Goal: Task Accomplishment & Management: Use online tool/utility

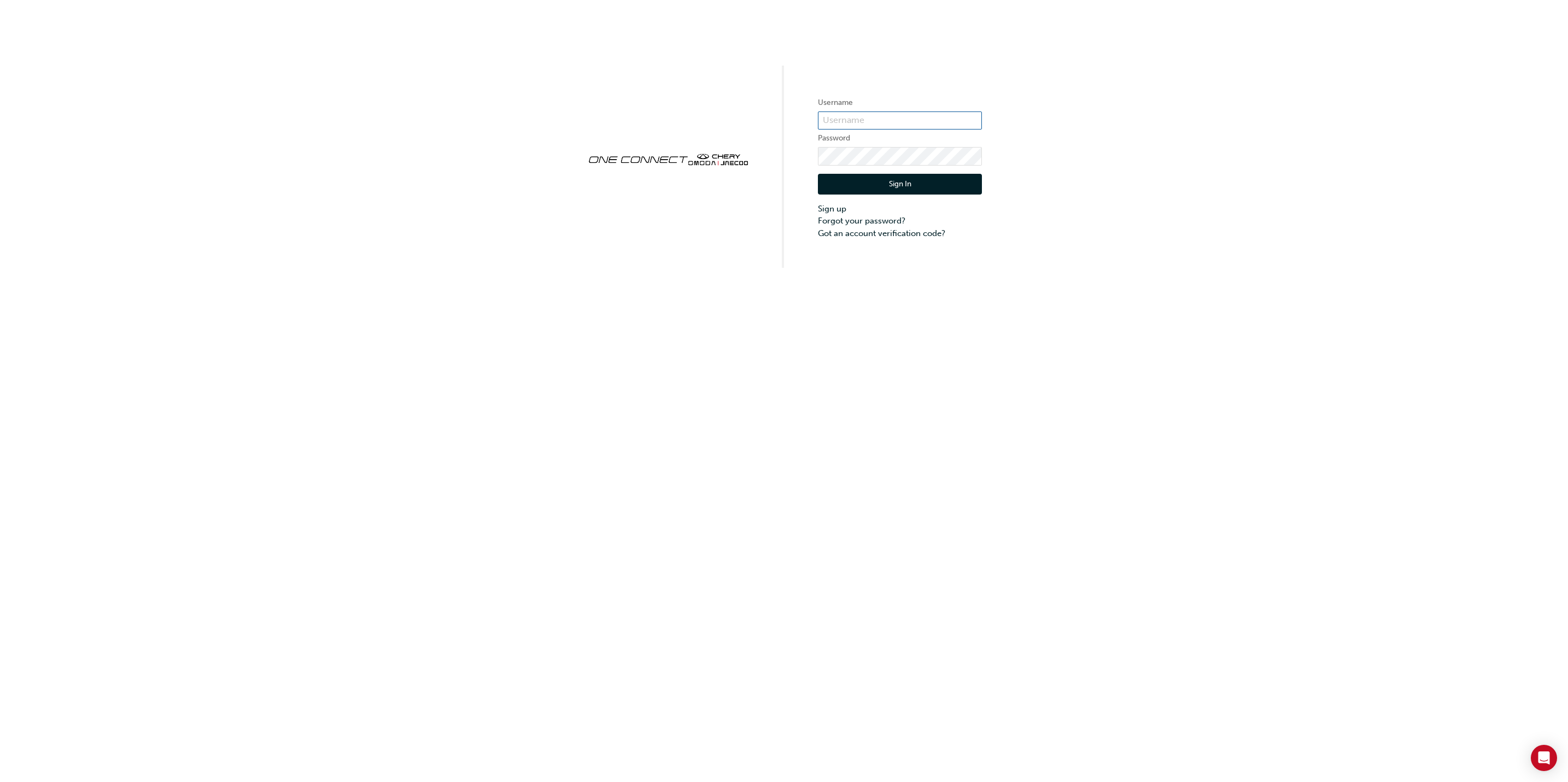
type input "cma0037"
click at [913, 183] on button "Sign In" at bounding box center [899, 184] width 164 height 21
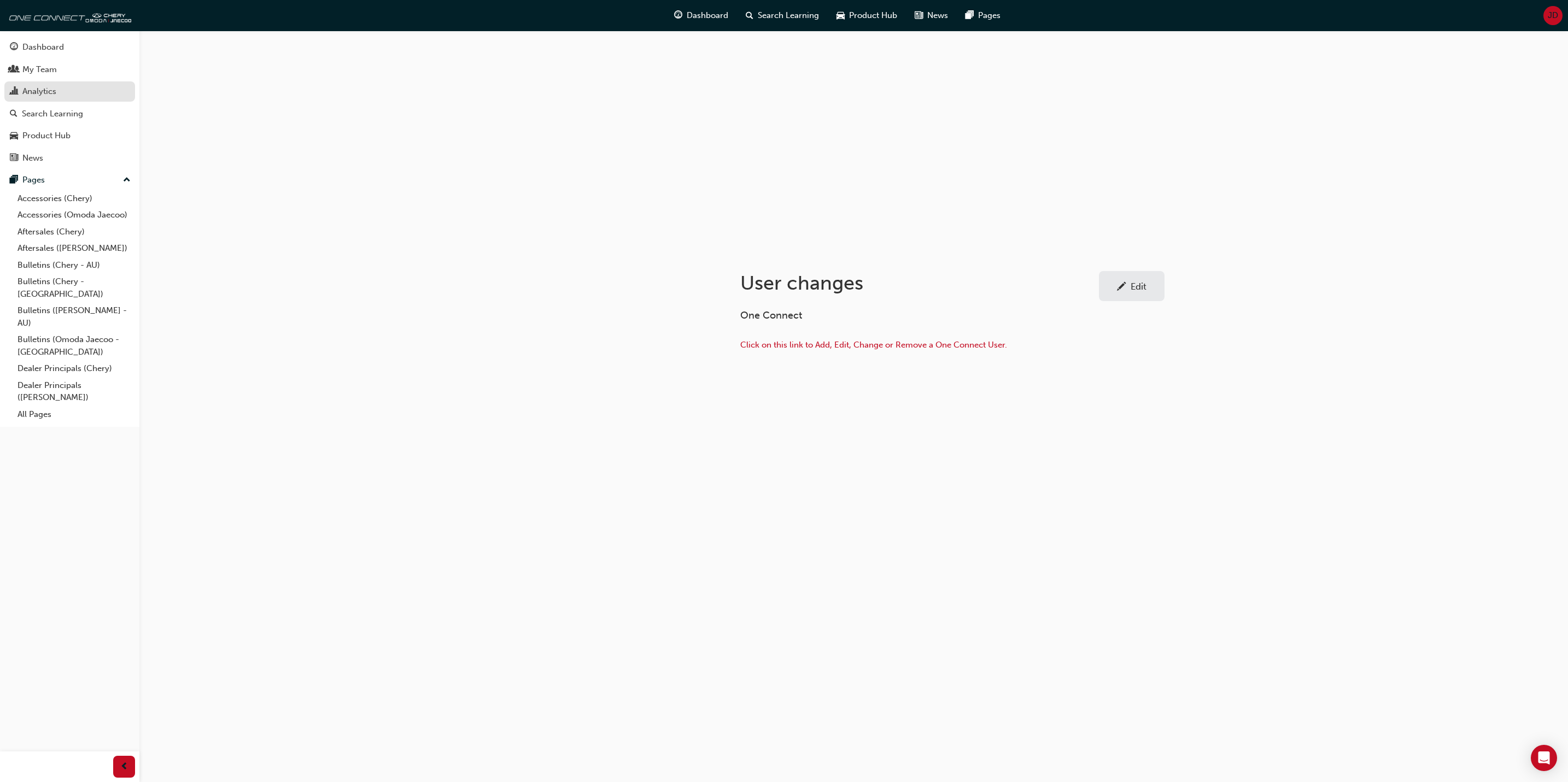
click at [48, 92] on div "Analytics" at bounding box center [39, 91] width 33 height 13
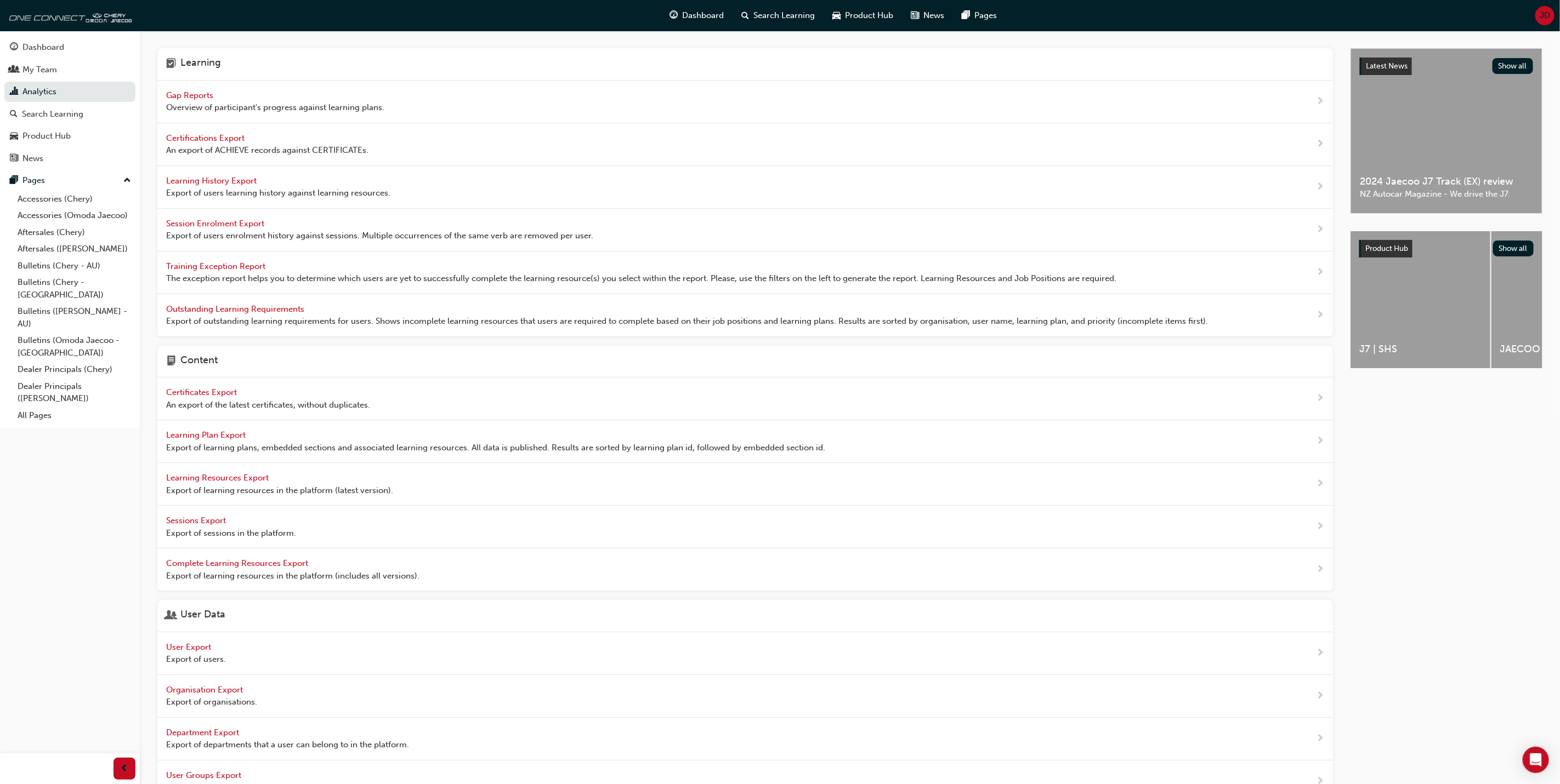
click at [231, 266] on span "Training Exception Report" at bounding box center [217, 266] width 102 height 10
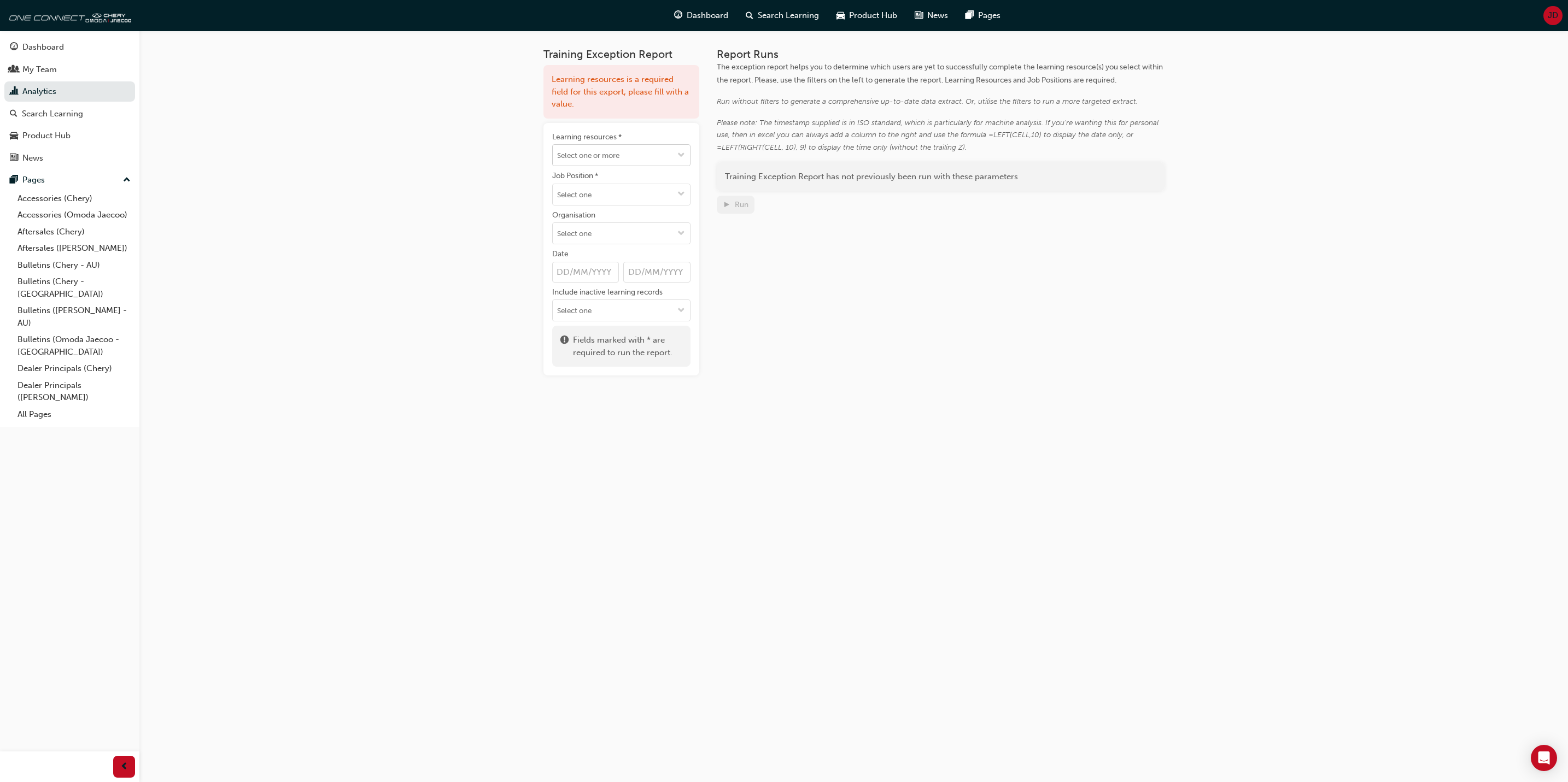
click at [681, 154] on span "down-icon" at bounding box center [681, 155] width 8 height 9
type input "product"
click at [607, 182] on li "OMODA C5 - Product OMODC5-PROD-EL ARCHIVED" at bounding box center [621, 183] width 139 height 33
click at [682, 163] on span "down-icon" at bounding box center [681, 163] width 8 height 9
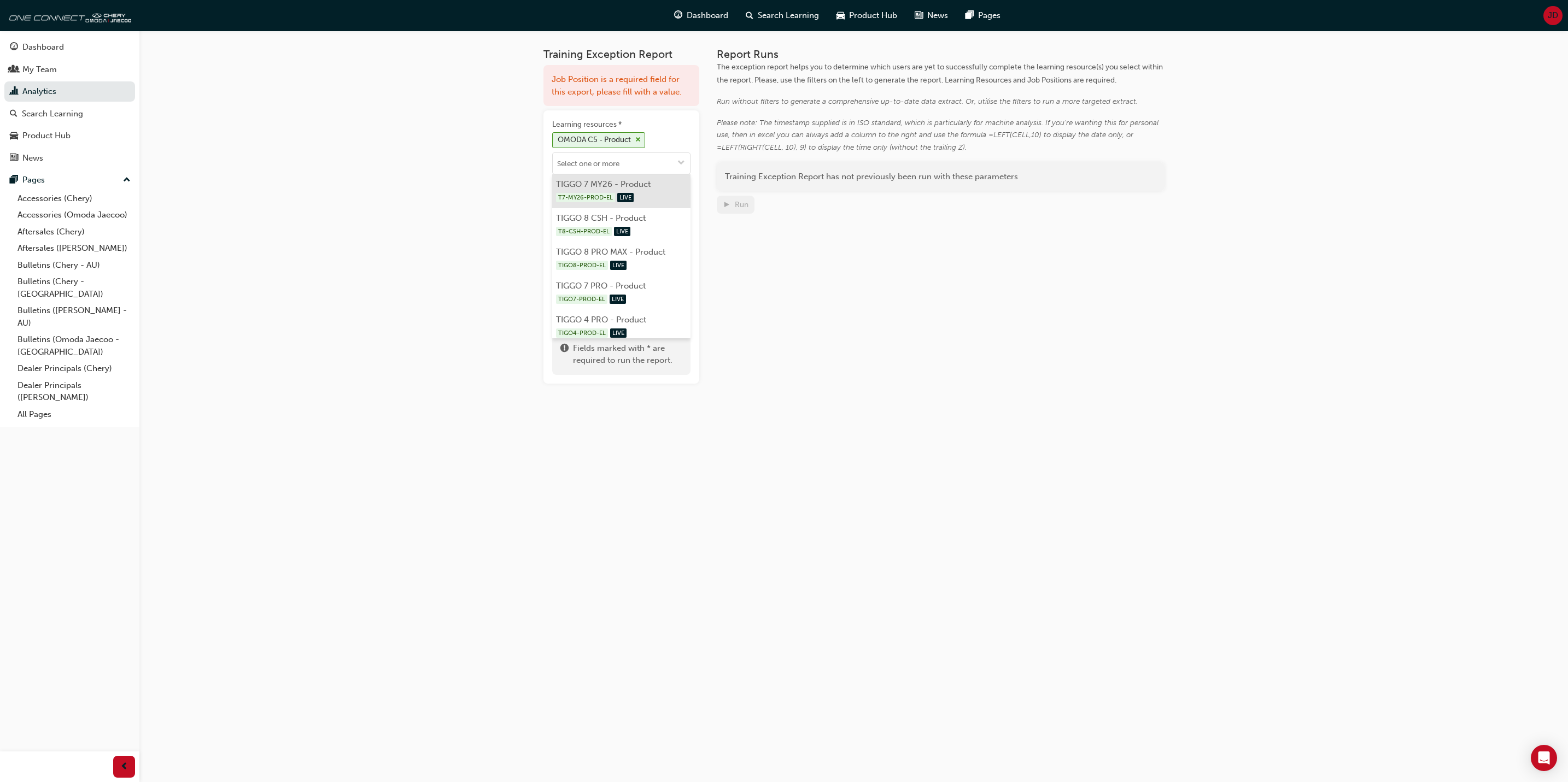
click at [610, 184] on li "TIGGO 7 MY26 - Product T7-MY26-PROD-EL LIVE" at bounding box center [621, 192] width 139 height 33
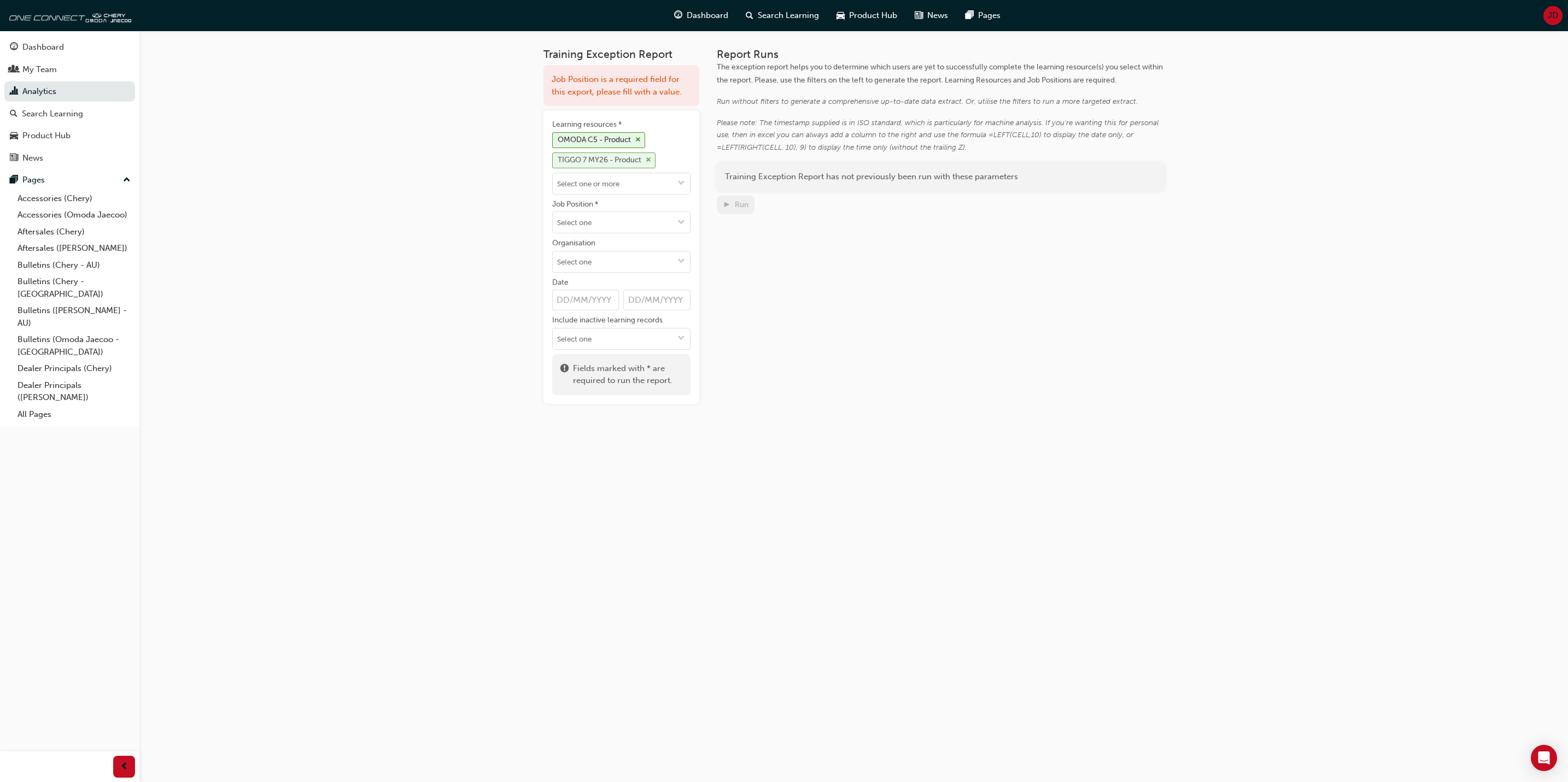
click at [654, 156] on div "TIGGO 7 MY26 - Product" at bounding box center [604, 160] width 104 height 16
click at [686, 163] on button "Learning resources * OMODA C5 - Product" at bounding box center [681, 163] width 18 height 21
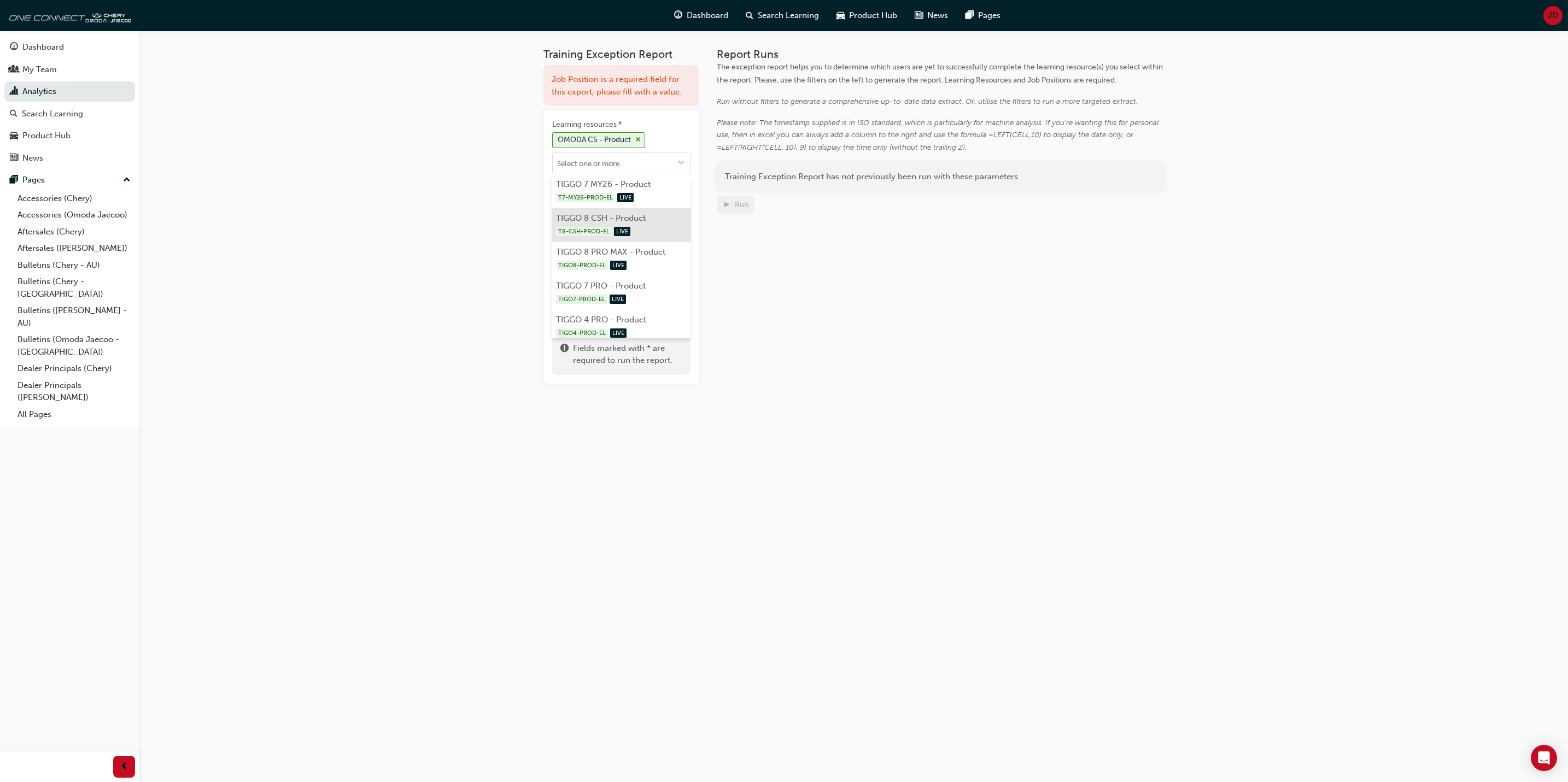
click at [637, 222] on li "TIGGO 8 CSH - Product T8-CSH-PROD-EL LIVE" at bounding box center [621, 225] width 139 height 33
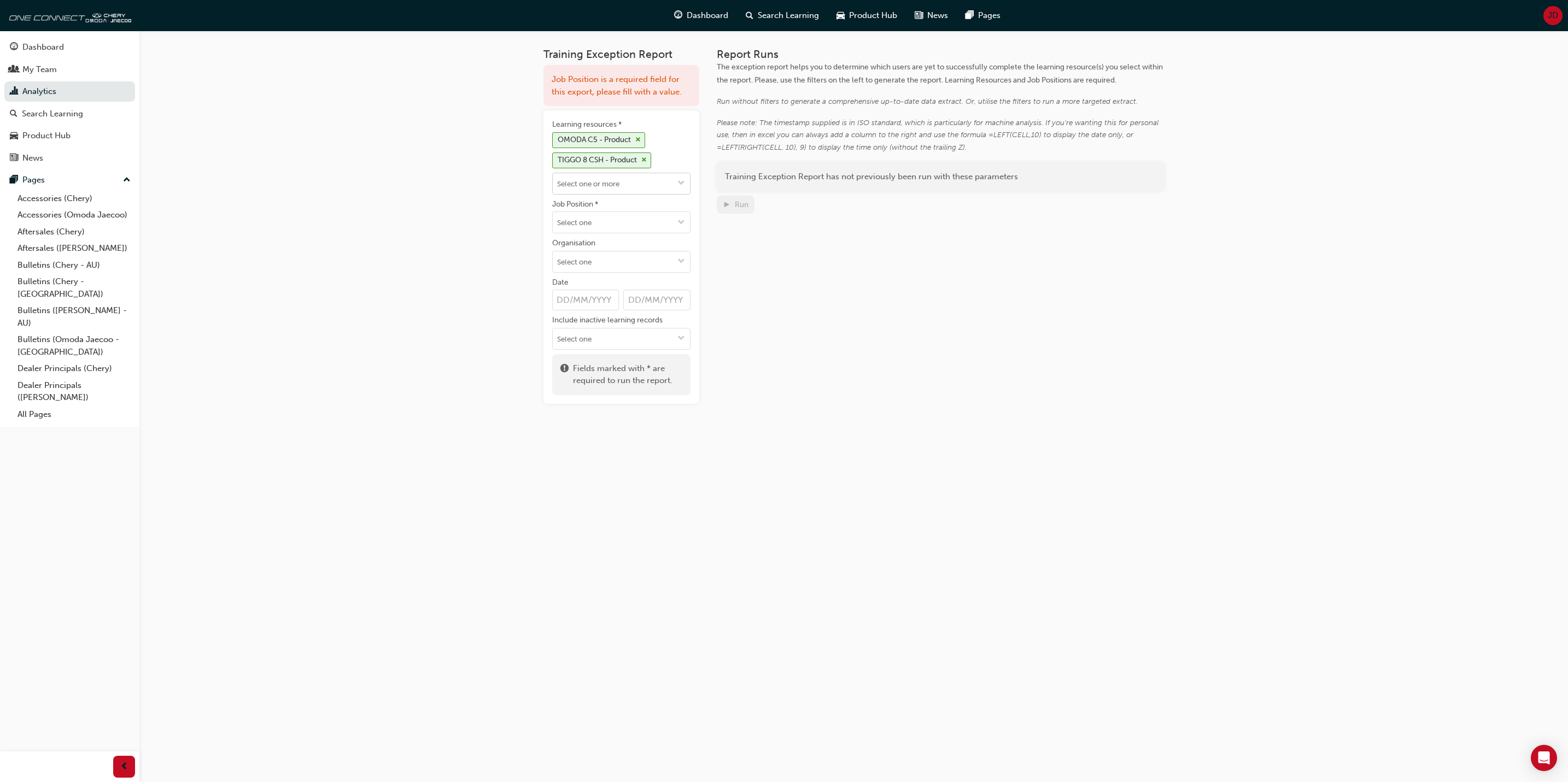
click at [681, 186] on span "down-icon" at bounding box center [681, 184] width 8 height 9
click at [620, 235] on li "TIGGO 8 PRO MAX - Product TIGO8-PROD-EL LIVE" at bounding box center [621, 246] width 139 height 33
click at [681, 201] on span "down-icon" at bounding box center [681, 203] width 8 height 9
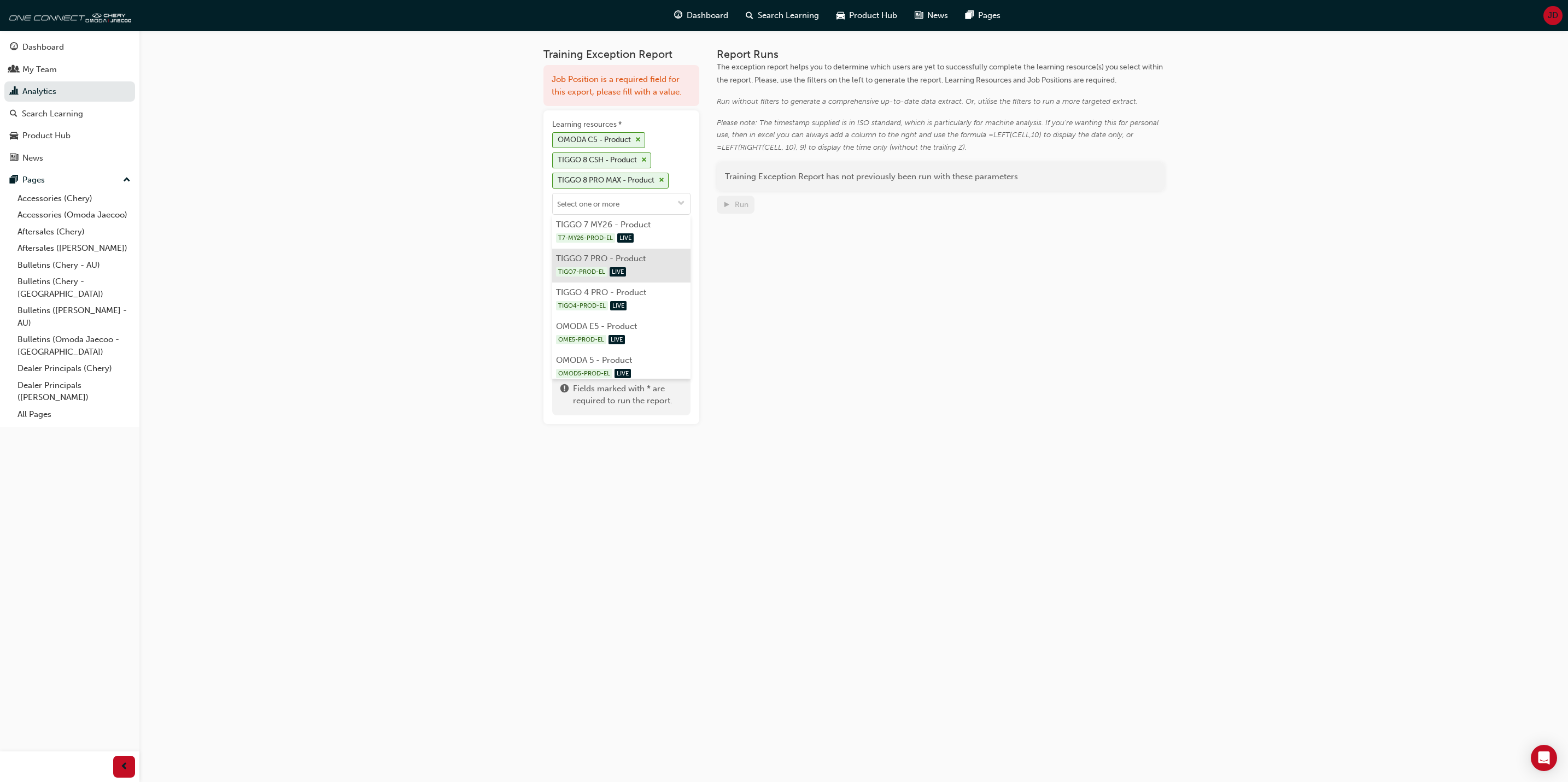
click at [626, 263] on li "TIGGO 7 PRO - Product TIGO7-PROD-EL LIVE" at bounding box center [621, 265] width 139 height 33
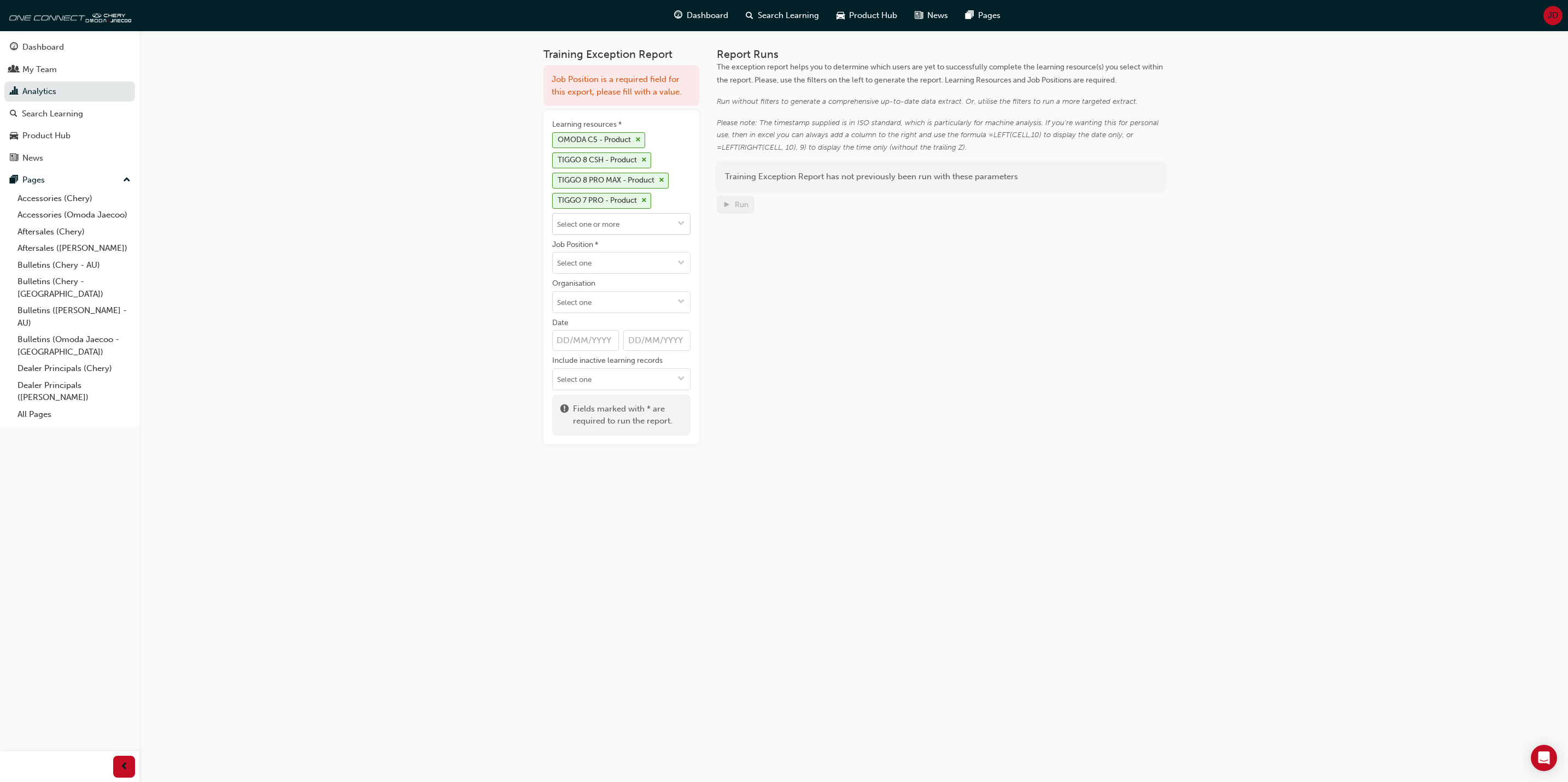
click at [683, 223] on span "down-icon" at bounding box center [681, 224] width 8 height 9
click at [683, 225] on span "down-icon" at bounding box center [681, 224] width 8 height 9
click at [598, 284] on li "TIGGO 4 PRO - Product TIGO4-PROD-EL LIVE" at bounding box center [621, 286] width 139 height 33
click at [646, 220] on span "cross-icon" at bounding box center [644, 220] width 6 height 7
click at [676, 227] on button "Learning resources * OMODA C5 - Product TIGGO 8 CSH - Product TIGGO 8 PRO MAX -…" at bounding box center [681, 224] width 18 height 21
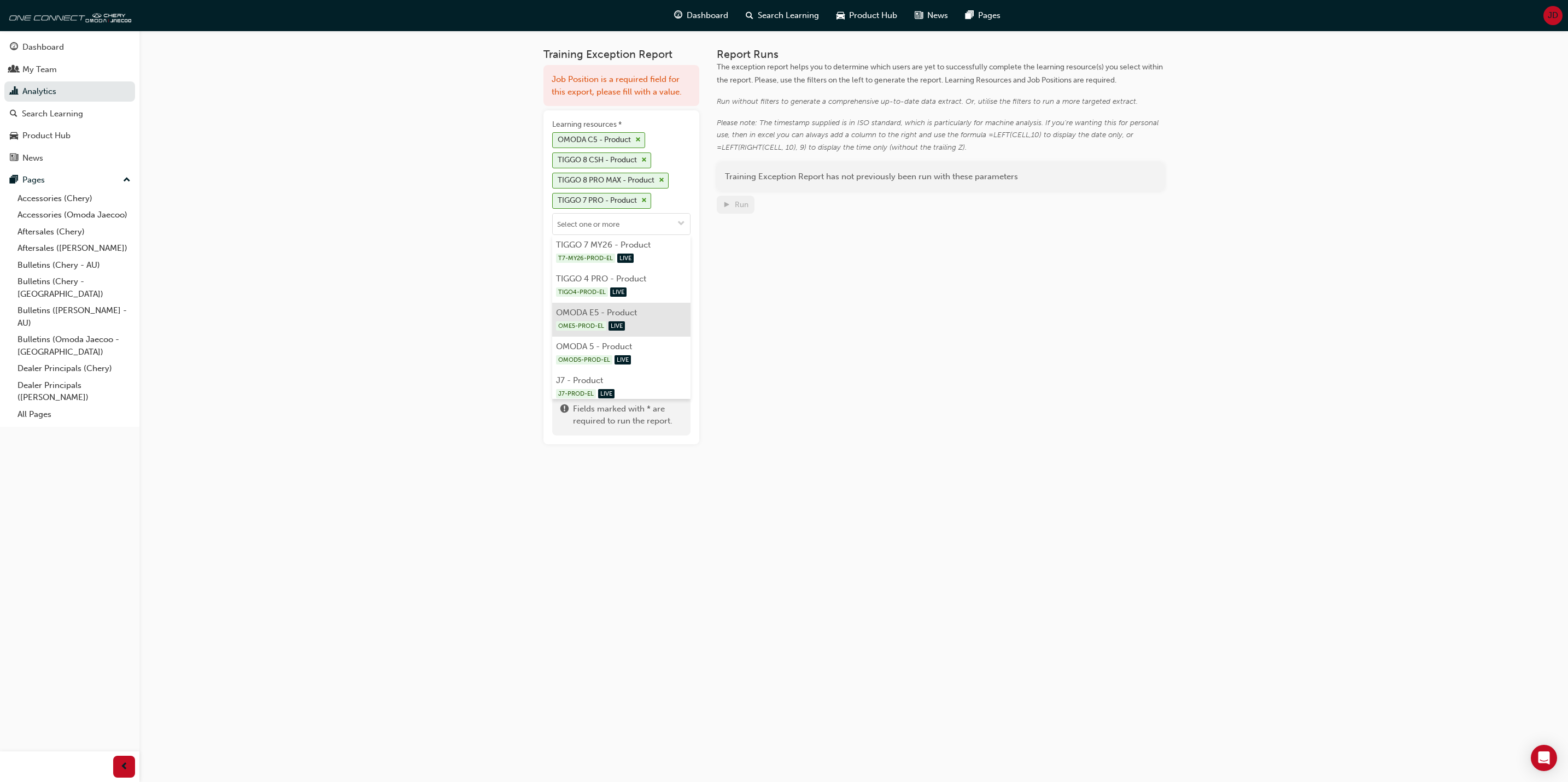
click at [630, 313] on li "OMODA E5 - Product OME5-PROD-EL LIVE" at bounding box center [621, 319] width 139 height 33
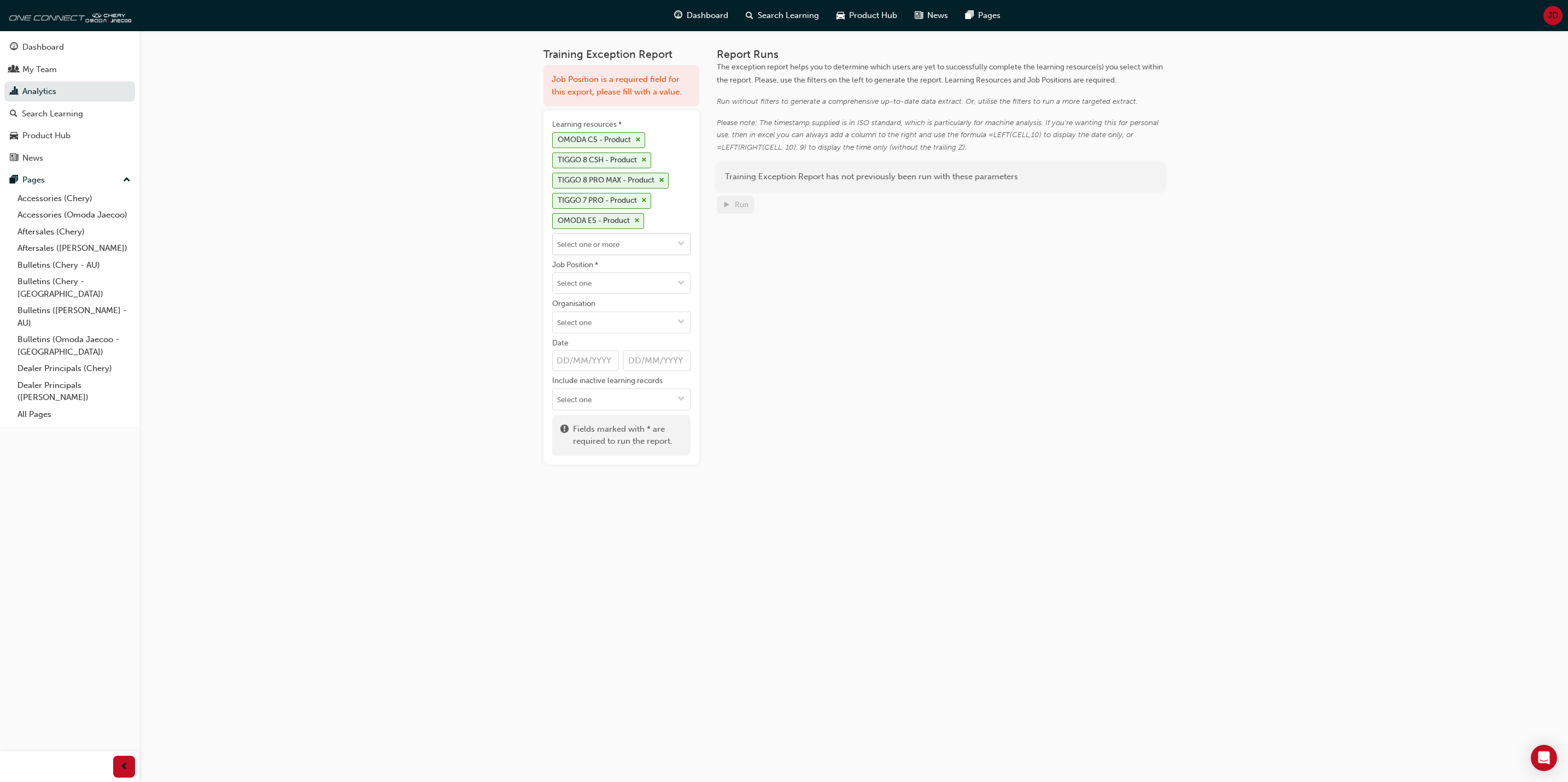
click at [686, 248] on button "Learning resources * OMODA C5 - Product TIGGO 8 CSH - Product TIGGO 8 PRO MAX -…" at bounding box center [681, 244] width 18 height 21
click at [588, 337] on li "OMODA 5 - Product OMOD5-PROD-EL LIVE" at bounding box center [621, 340] width 139 height 33
click at [679, 264] on span "down-icon" at bounding box center [681, 264] width 8 height 9
click at [591, 274] on input "Learning resources * OMODA C5 - Product TIGGO 8 CSH - Product TIGGO 8 PRO MAX -…" at bounding box center [622, 264] width 138 height 21
type input "tiggo 4"
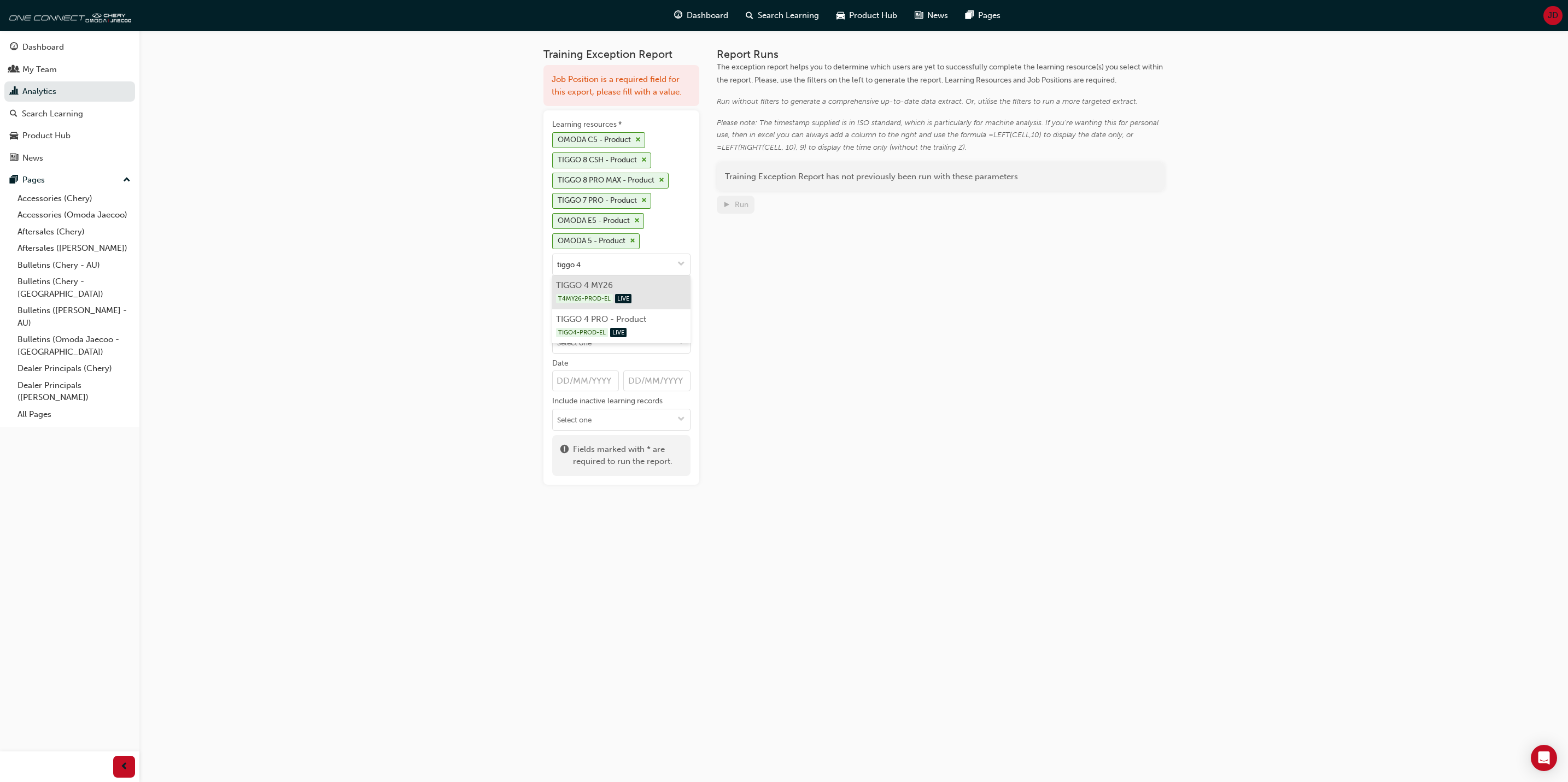
click at [588, 299] on span "T4MY26-PROD-EL" at bounding box center [585, 298] width 57 height 9
click at [676, 367] on button "Organisation" at bounding box center [681, 363] width 18 height 21
click at [684, 287] on span "down-icon" at bounding box center [681, 284] width 8 height 9
click at [757, 317] on div "Report Runs The exception report helps you to determine which users are yet to …" at bounding box center [941, 276] width 448 height 457
click at [681, 367] on span "down-icon" at bounding box center [681, 363] width 8 height 9
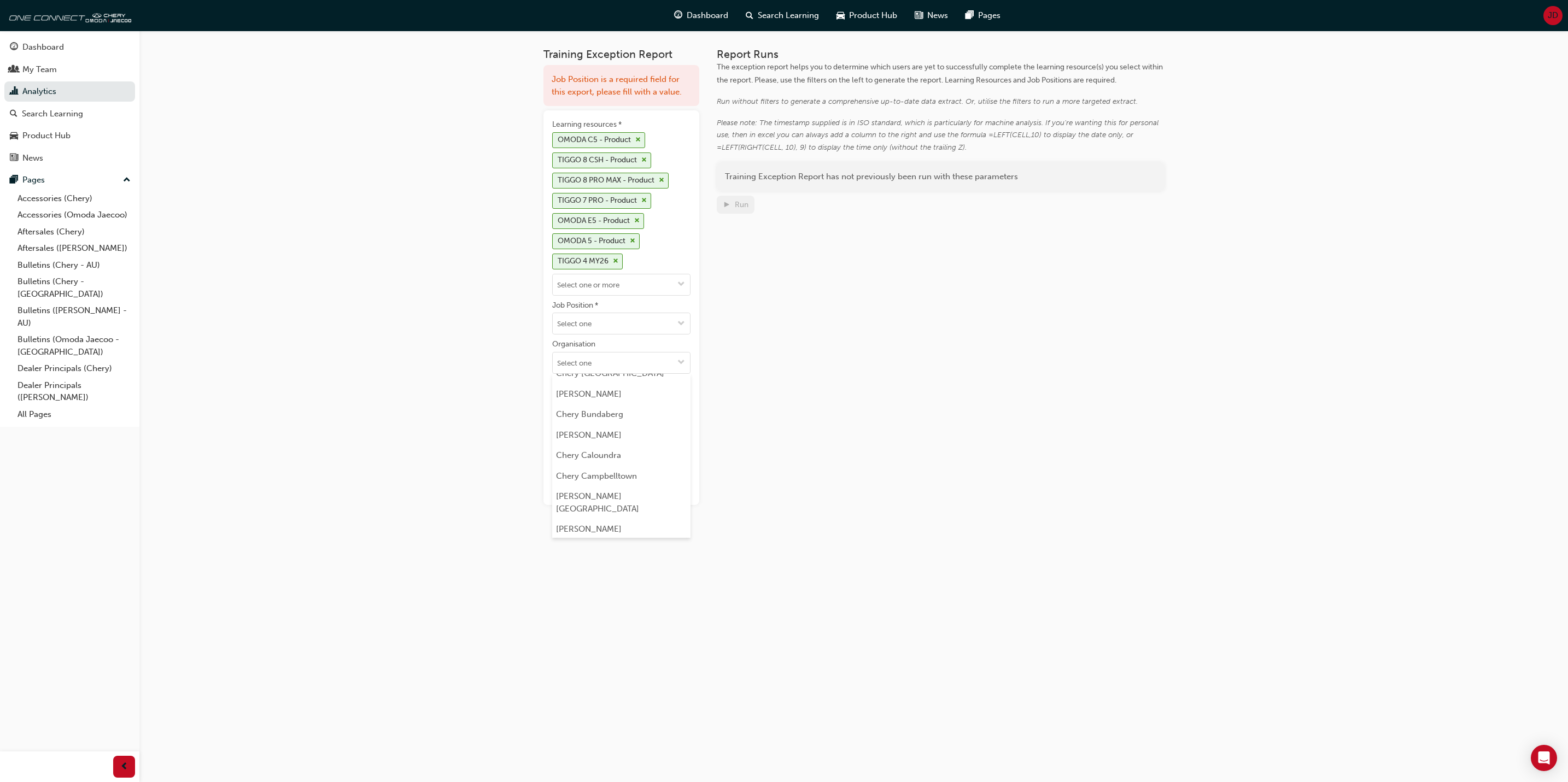
scroll to position [328, 0]
click at [600, 463] on li "Chery Caroline Springs" at bounding box center [621, 464] width 139 height 32
click at [676, 328] on button "Job Position *" at bounding box center [681, 323] width 18 height 21
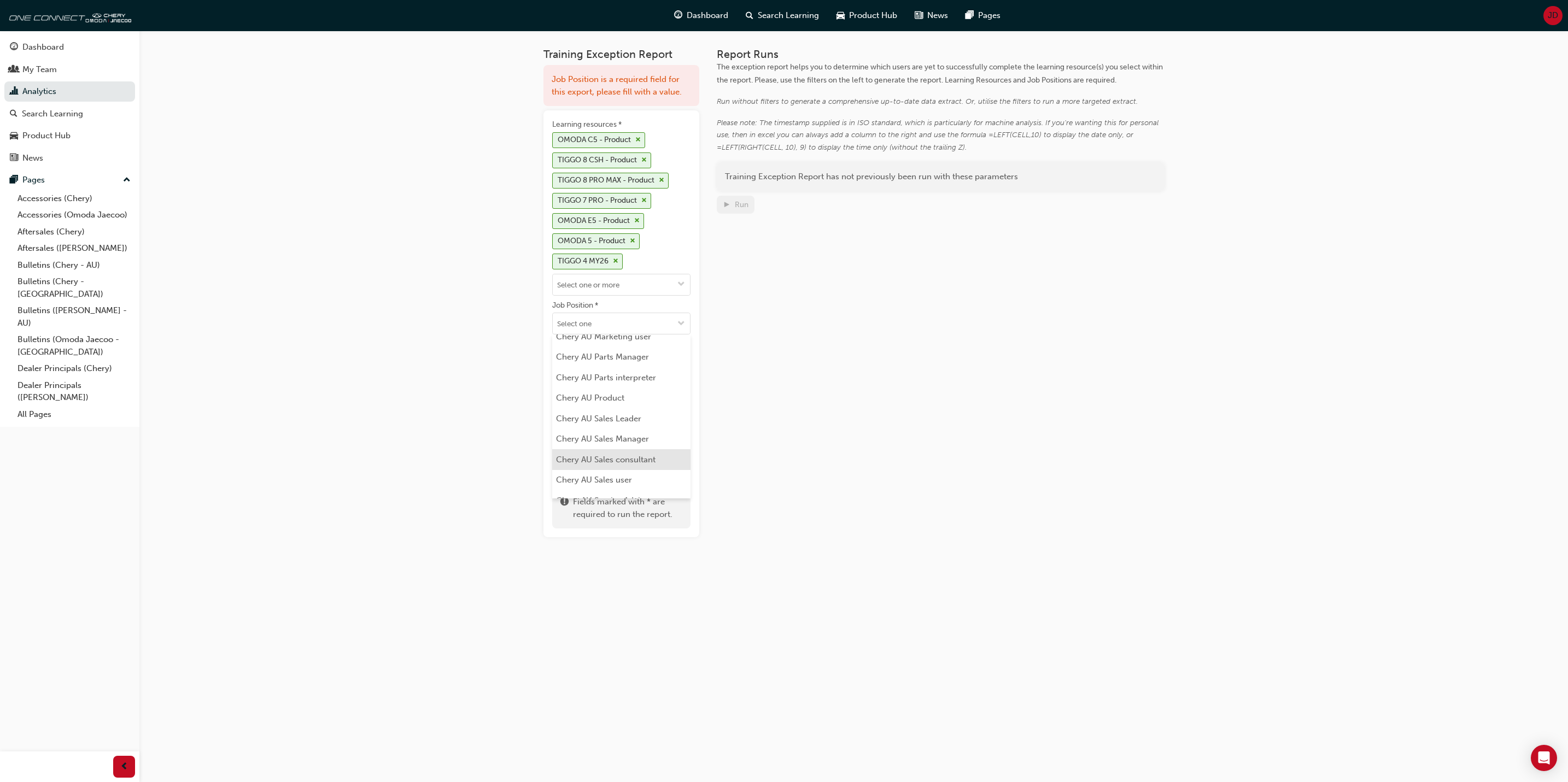
click at [643, 462] on li "Chery AU Sales consultant" at bounding box center [621, 459] width 139 height 21
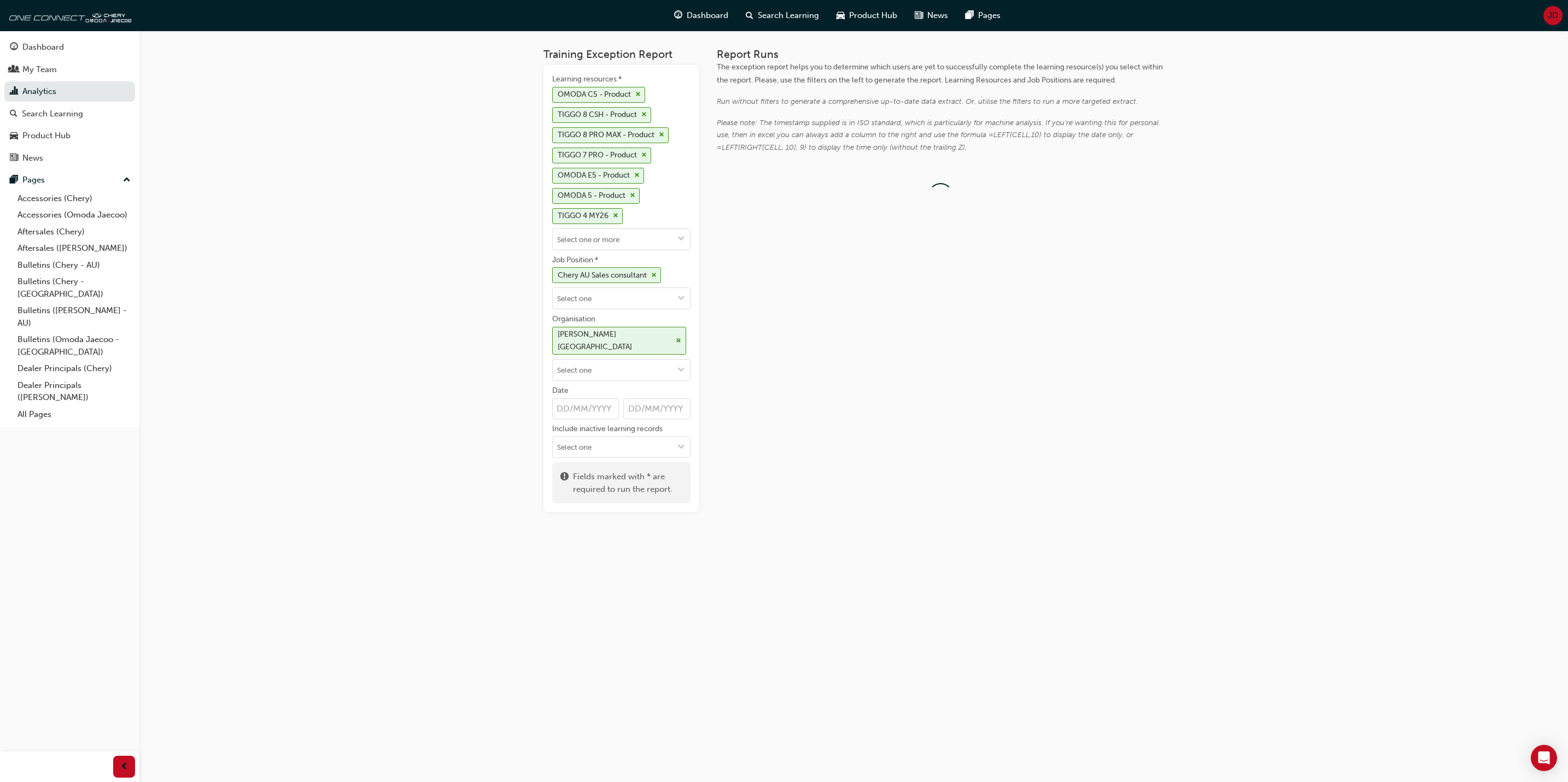
scroll to position [0, 0]
click at [742, 203] on div "Run" at bounding box center [742, 204] width 14 height 9
click at [1045, 195] on link "Download" at bounding box center [1033, 198] width 47 height 16
click at [683, 243] on span "down-icon" at bounding box center [681, 239] width 8 height 9
click at [779, 300] on div "Report Runs The exception report helps you to determine which users are yet to …" at bounding box center [941, 280] width 448 height 464
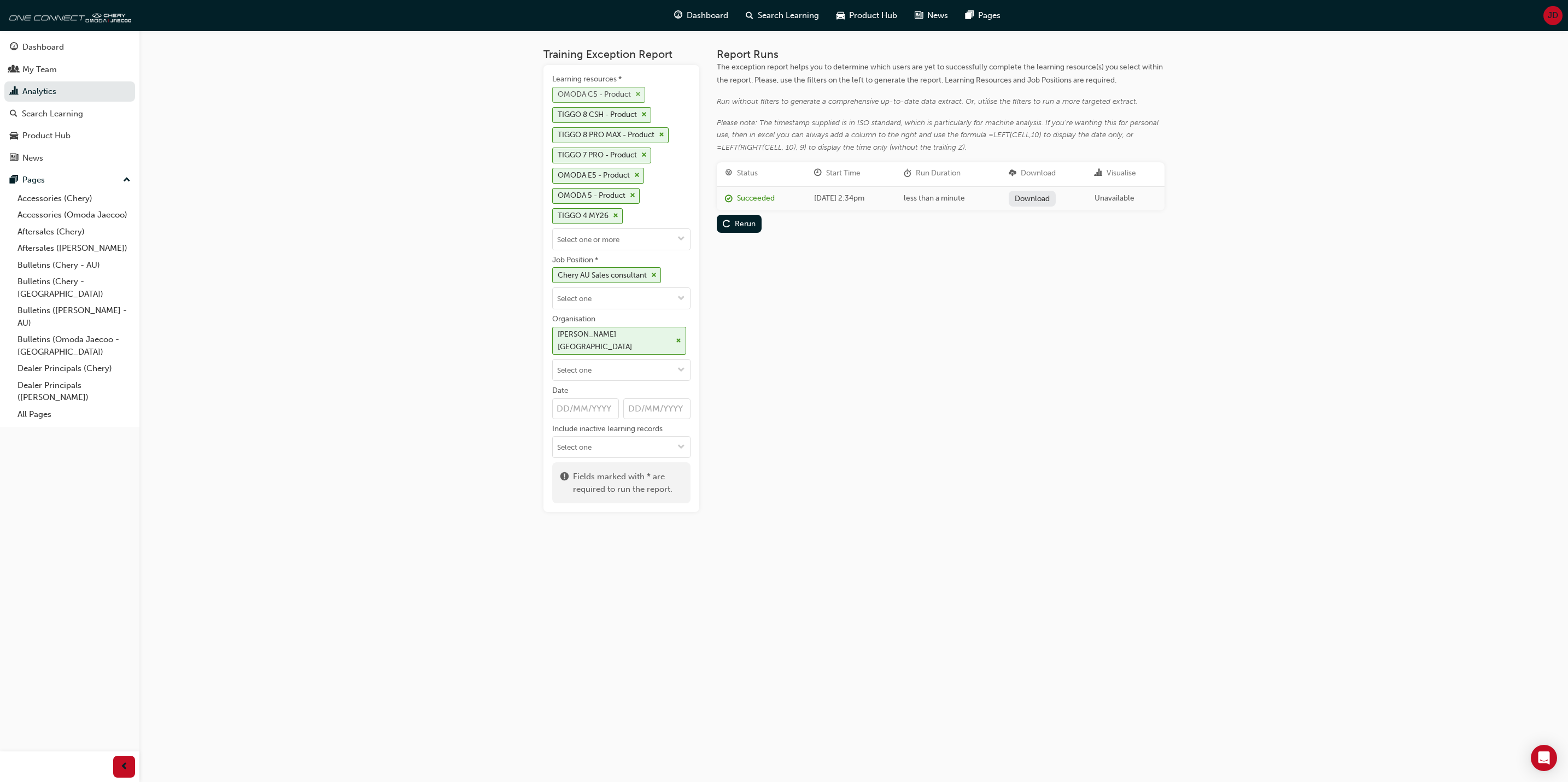
click at [639, 91] on span "cross-icon" at bounding box center [639, 94] width 6 height 7
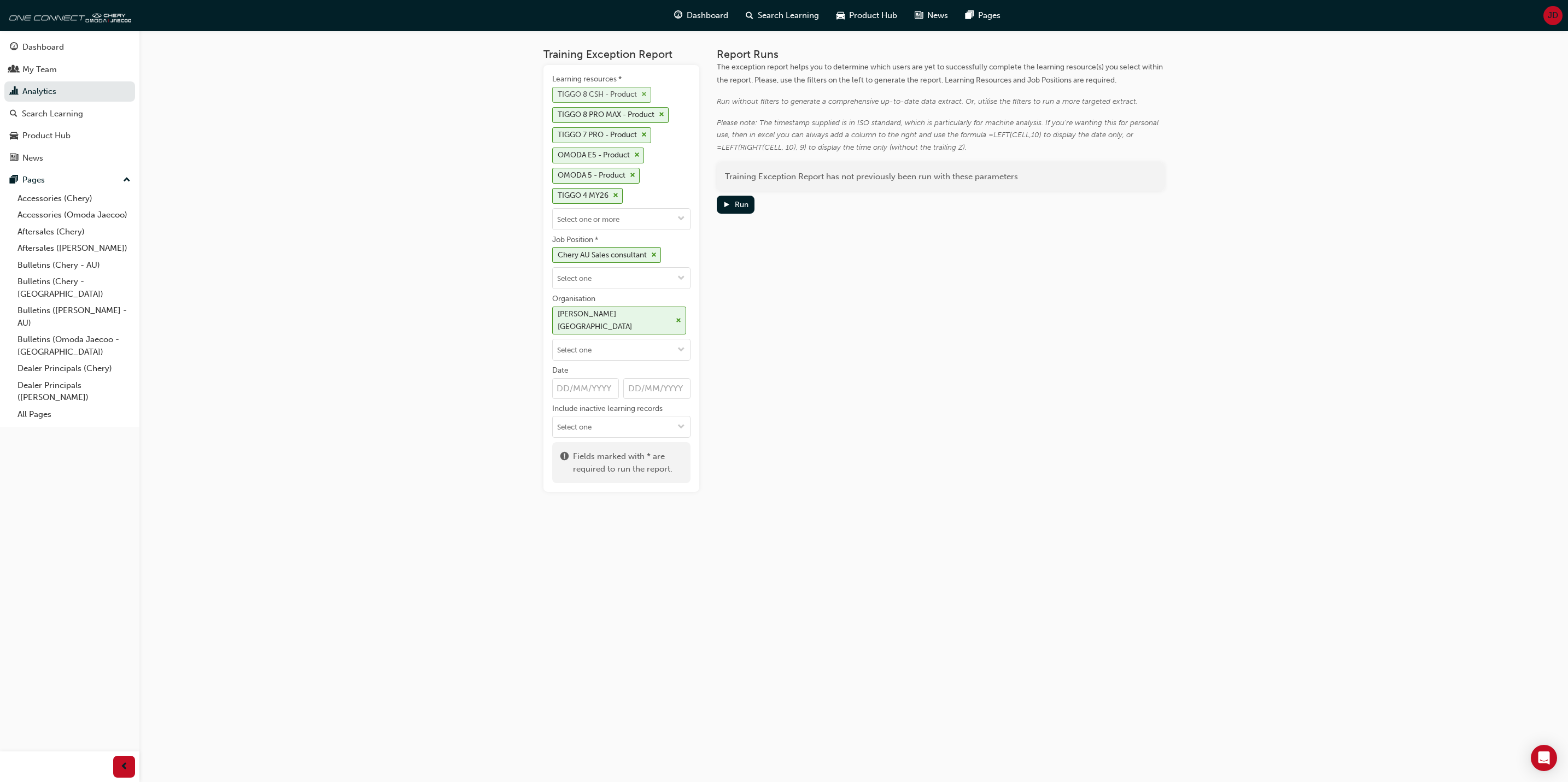
click at [644, 91] on span "cross-icon" at bounding box center [644, 94] width 6 height 7
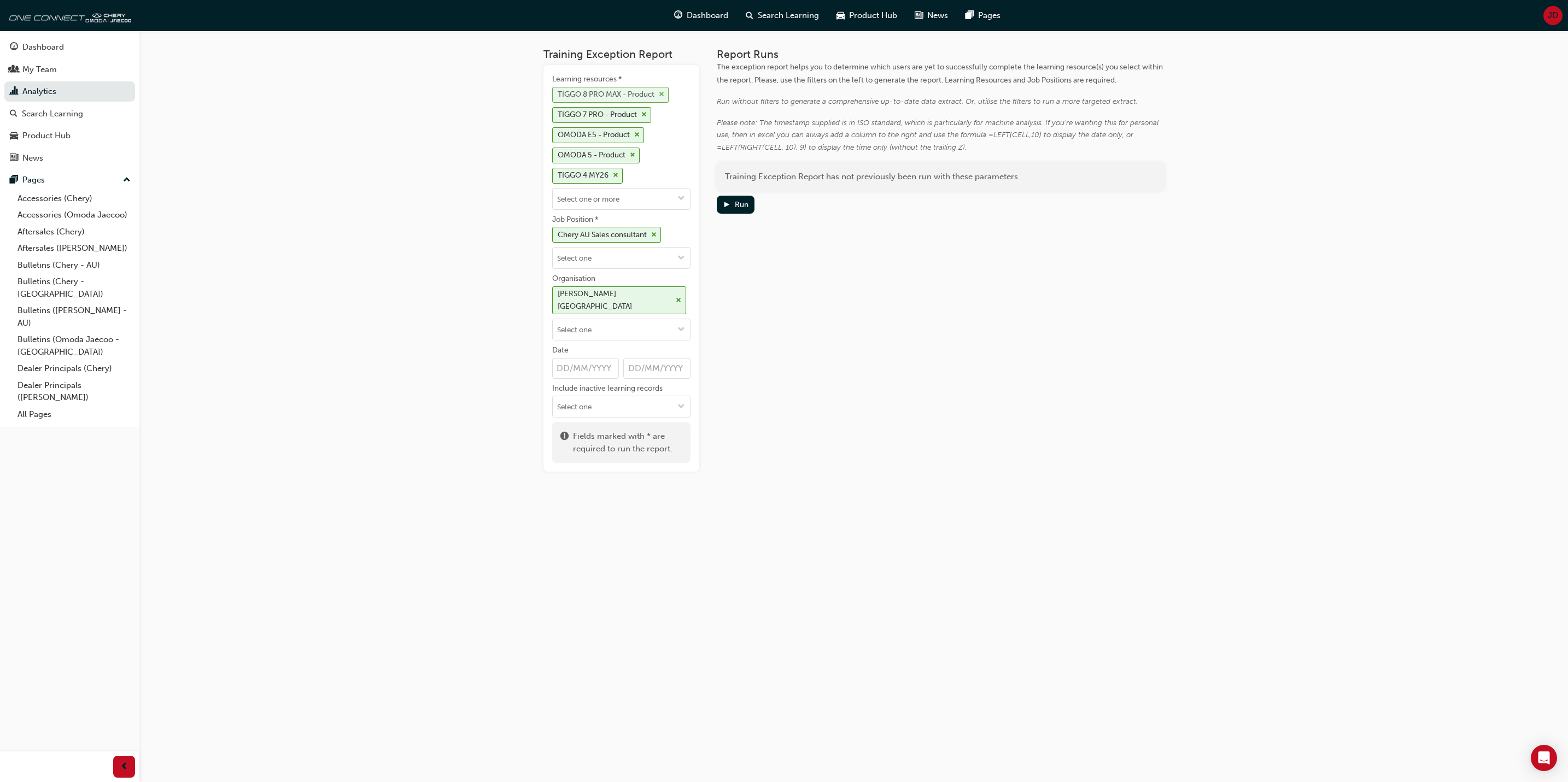
click at [664, 94] on span "cross-icon" at bounding box center [662, 94] width 6 height 7
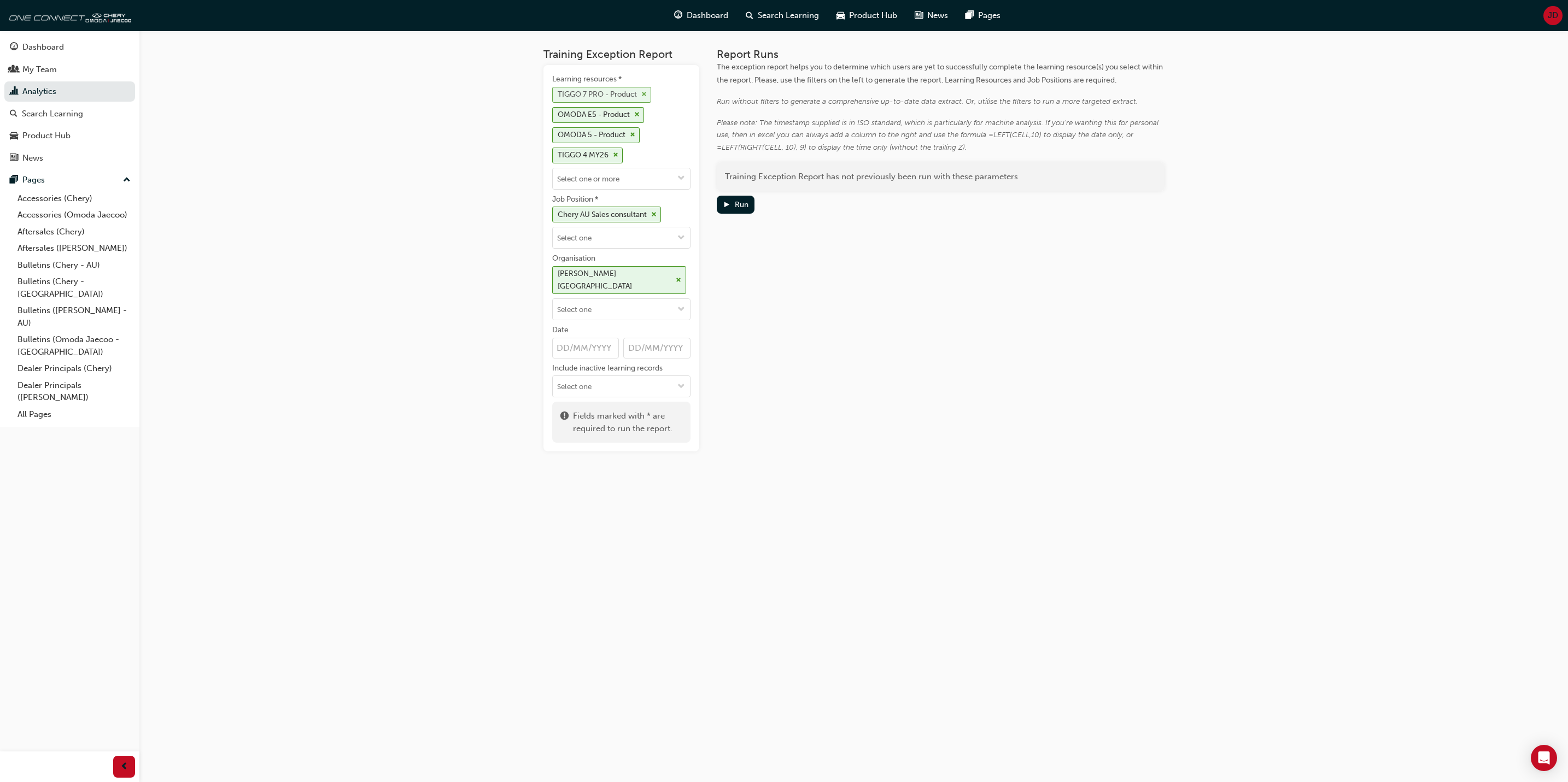
click at [645, 95] on span "cross-icon" at bounding box center [644, 94] width 6 height 7
click at [638, 108] on div "OMODA 5 - Product" at bounding box center [596, 115] width 88 height 16
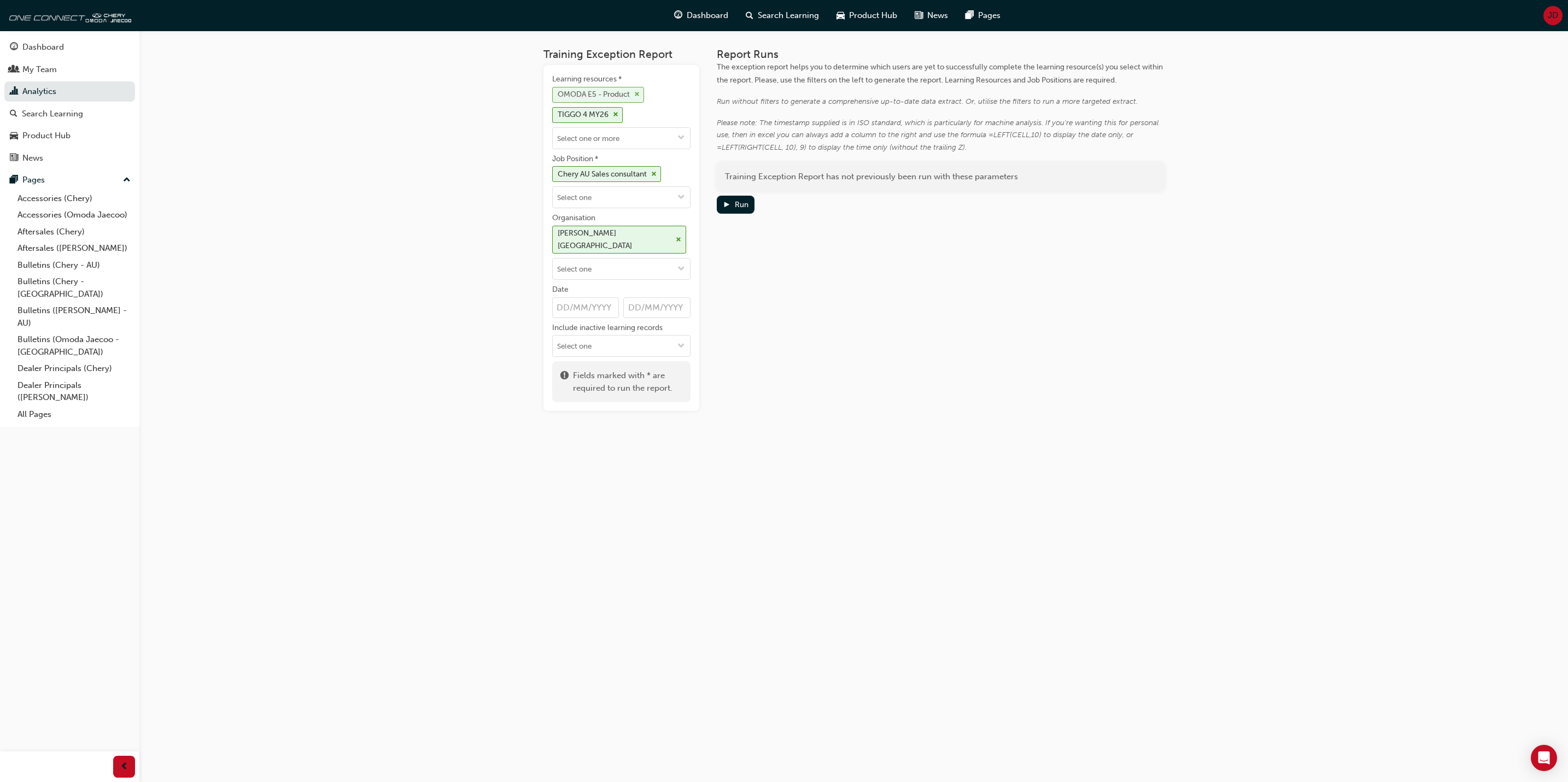
click at [640, 93] on span "cross-icon" at bounding box center [637, 94] width 6 height 7
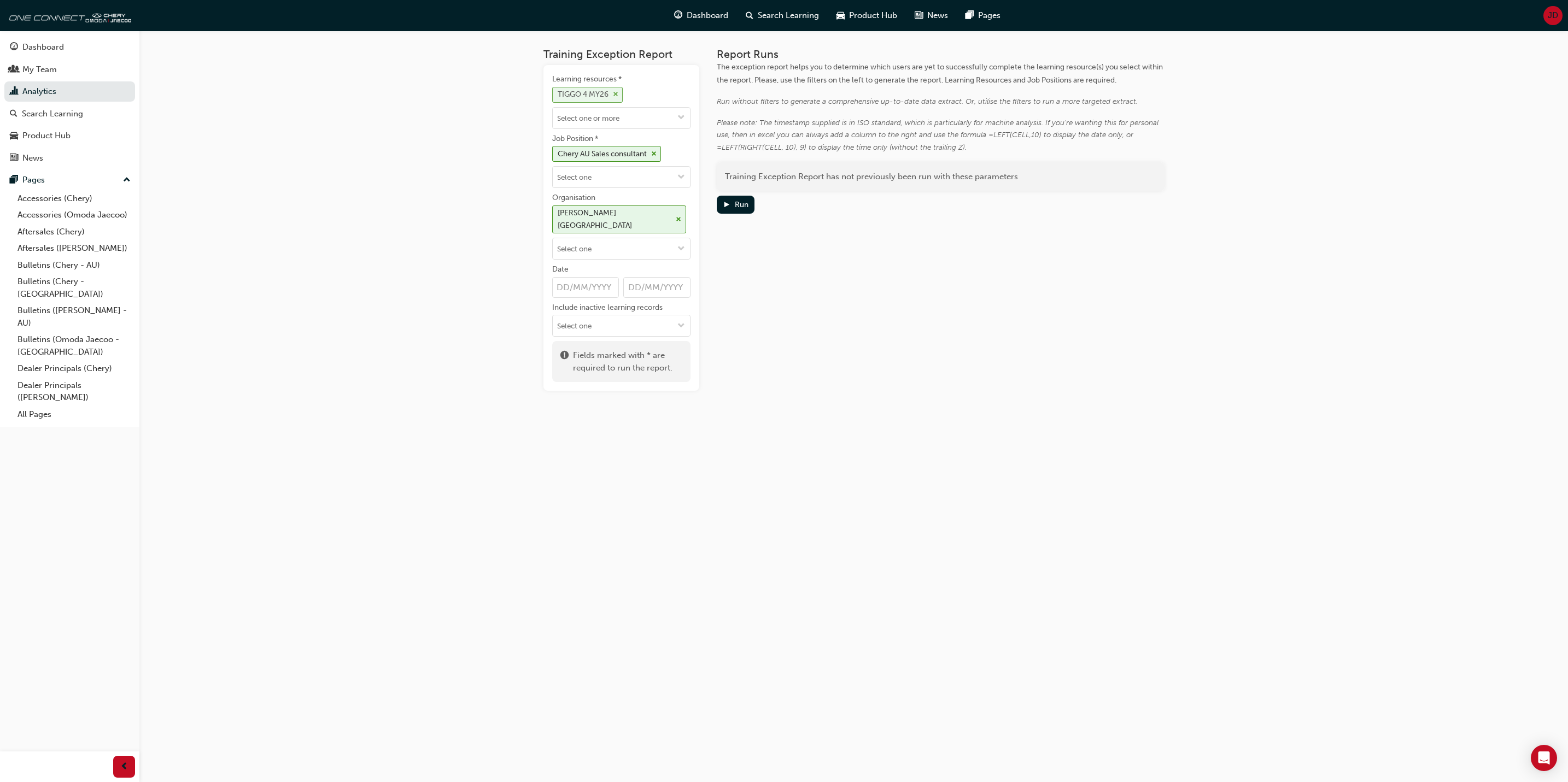
click at [617, 91] on span "cross-icon" at bounding box center [616, 94] width 6 height 7
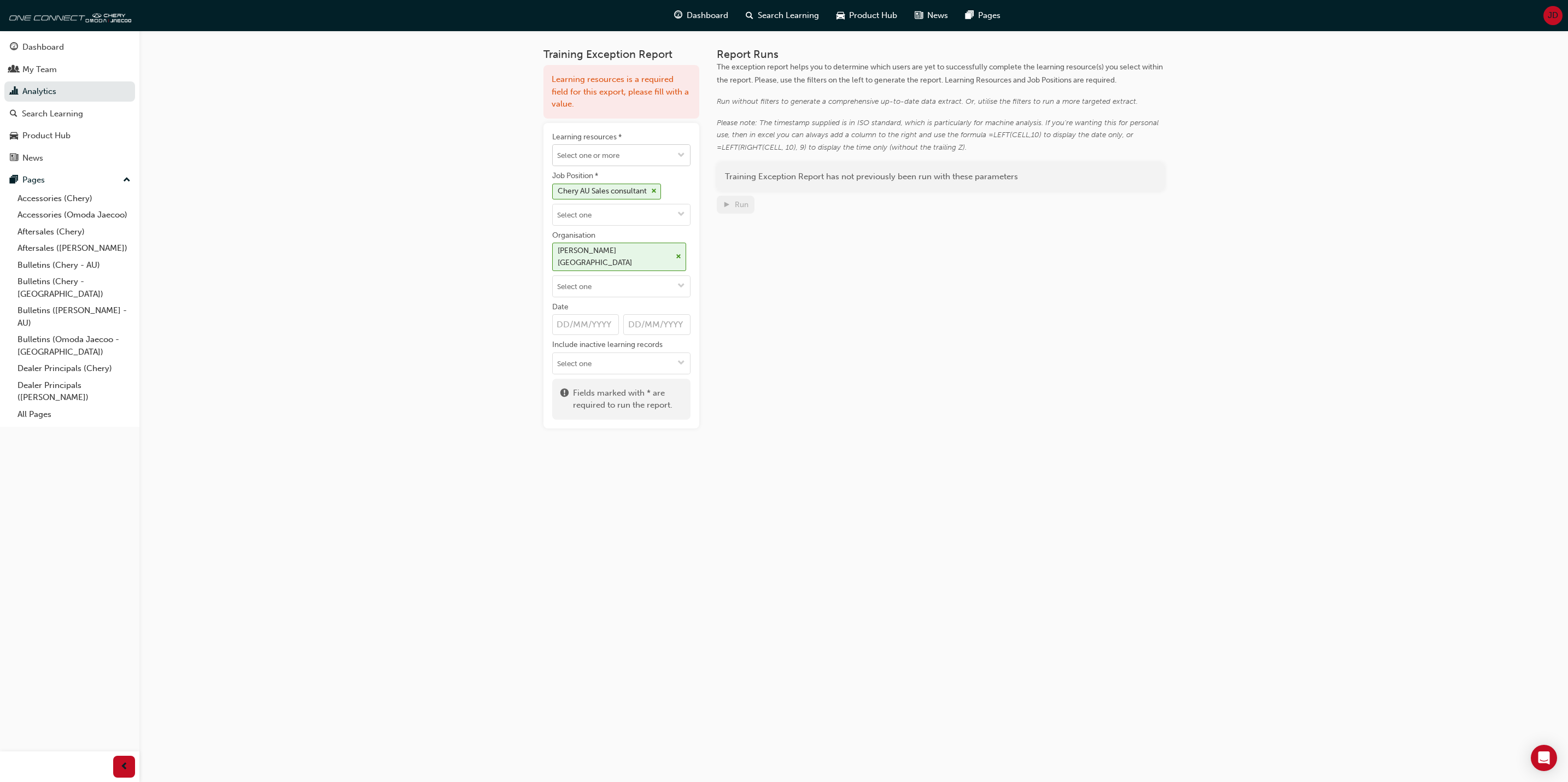
click at [681, 151] on span "down-icon" at bounding box center [681, 155] width 8 height 9
click at [790, 279] on div "Report Runs The exception report helps you to determine which users are yet to …" at bounding box center [941, 238] width 448 height 380
click at [624, 149] on input "Learning resources *" at bounding box center [622, 154] width 138 height 21
click at [41, 89] on link "Analytics" at bounding box center [69, 91] width 131 height 21
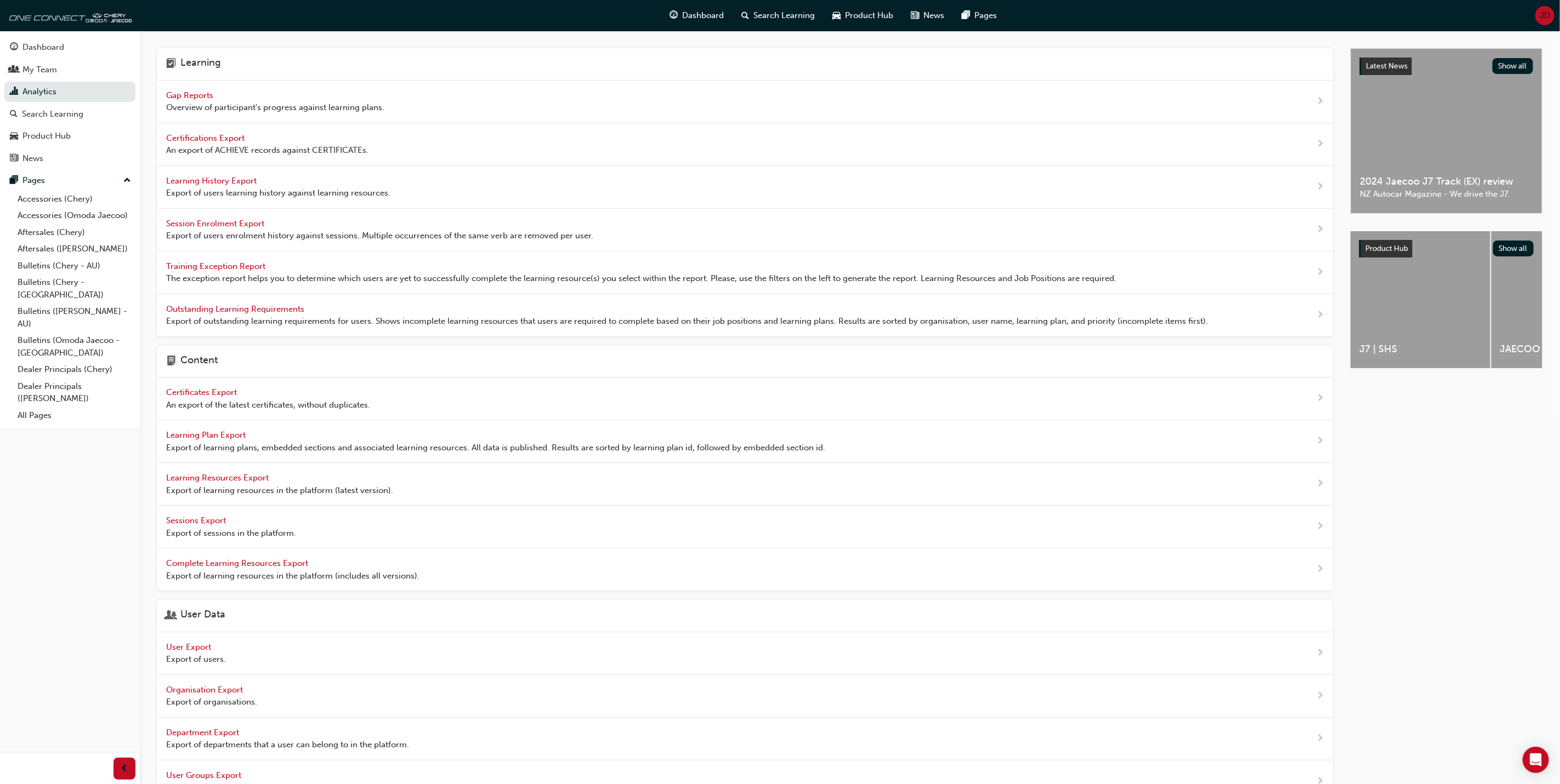
click at [197, 94] on span "Gap Reports" at bounding box center [191, 96] width 49 height 10
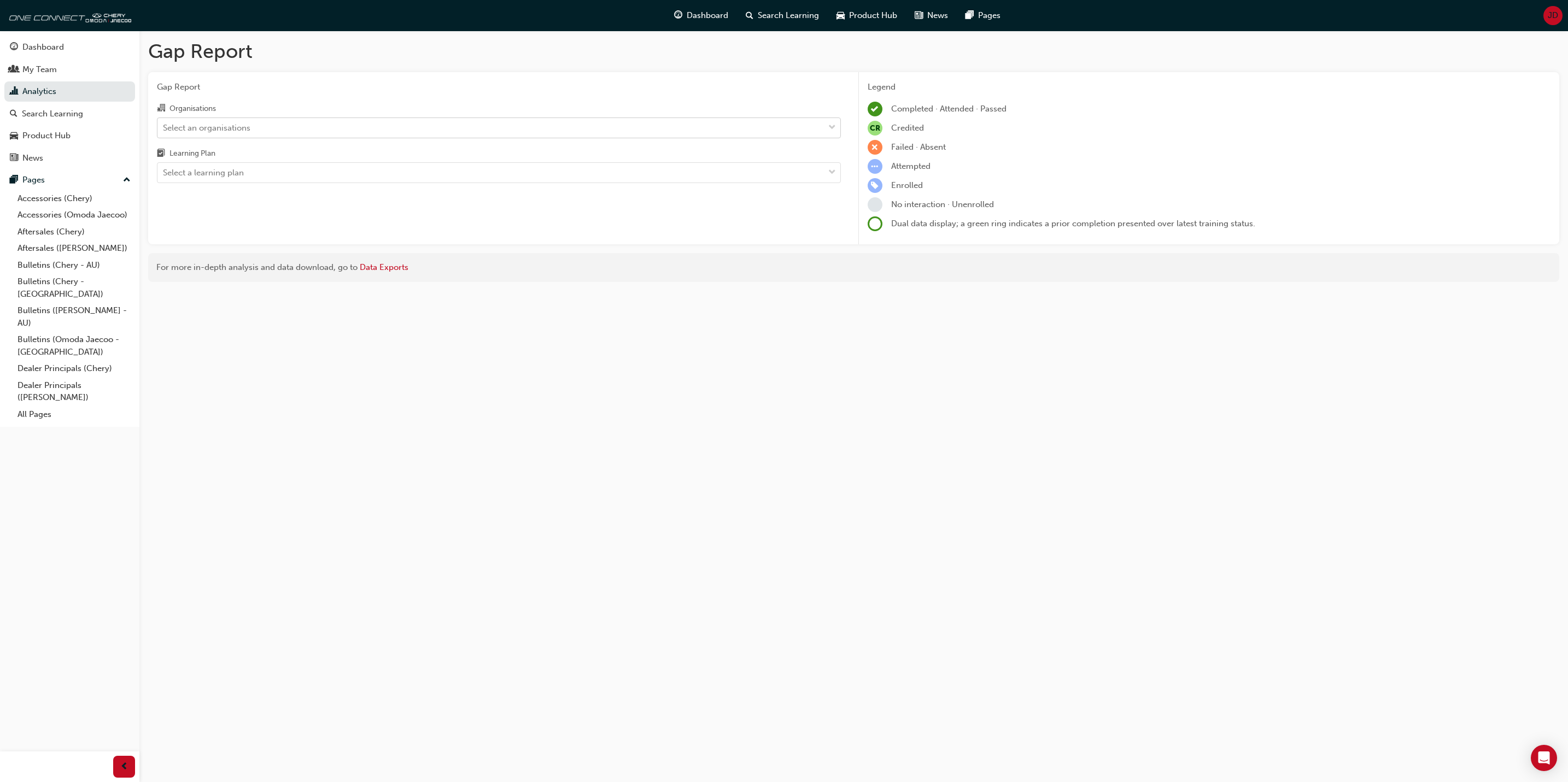
click at [833, 127] on span "down-icon" at bounding box center [832, 128] width 8 height 14
click at [164, 127] on input "Organisations Select an organisations" at bounding box center [163, 127] width 1 height 9
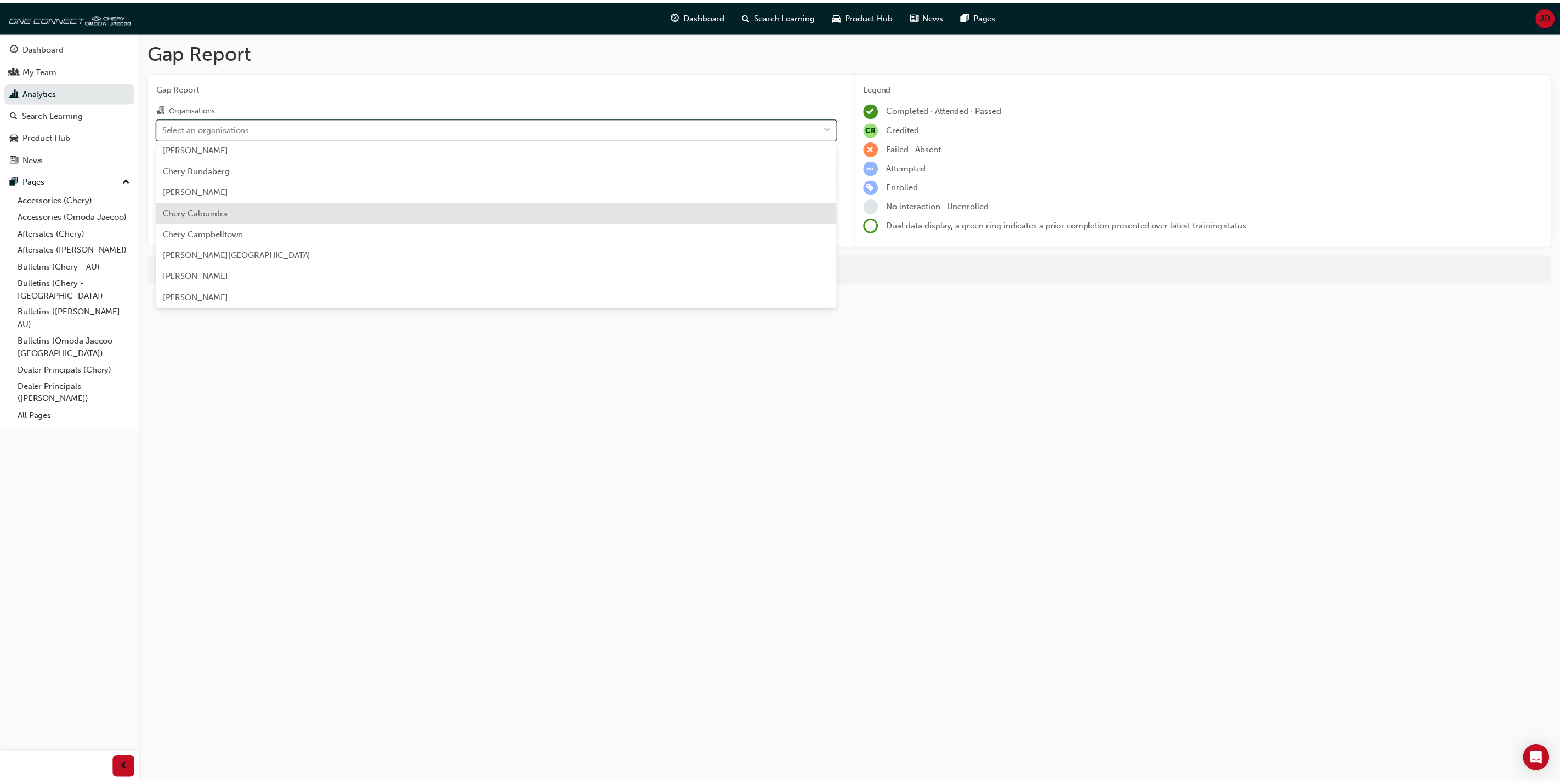
scroll to position [329, 0]
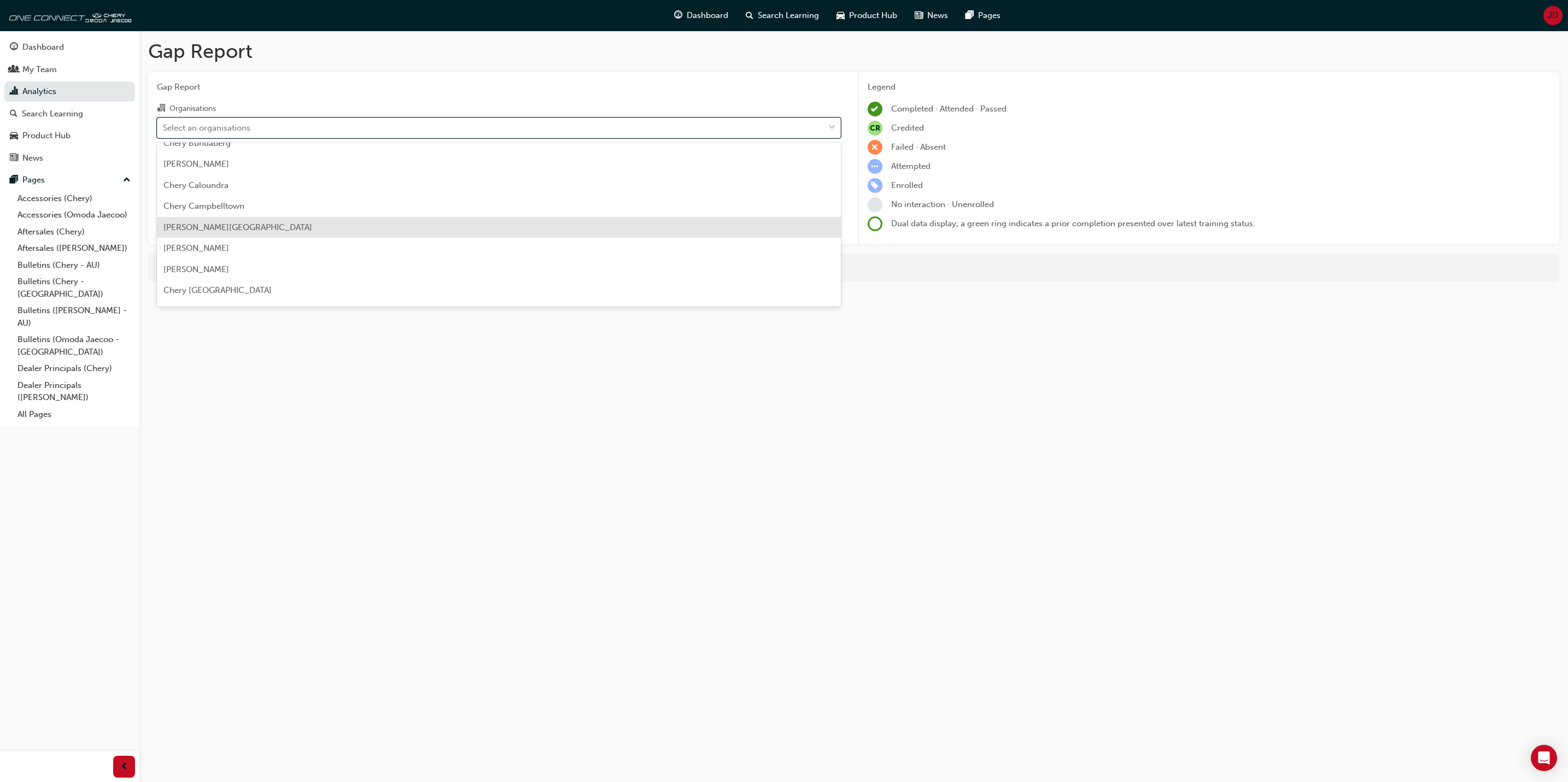
click at [199, 225] on span "Chery Caroline Springs" at bounding box center [237, 227] width 148 height 10
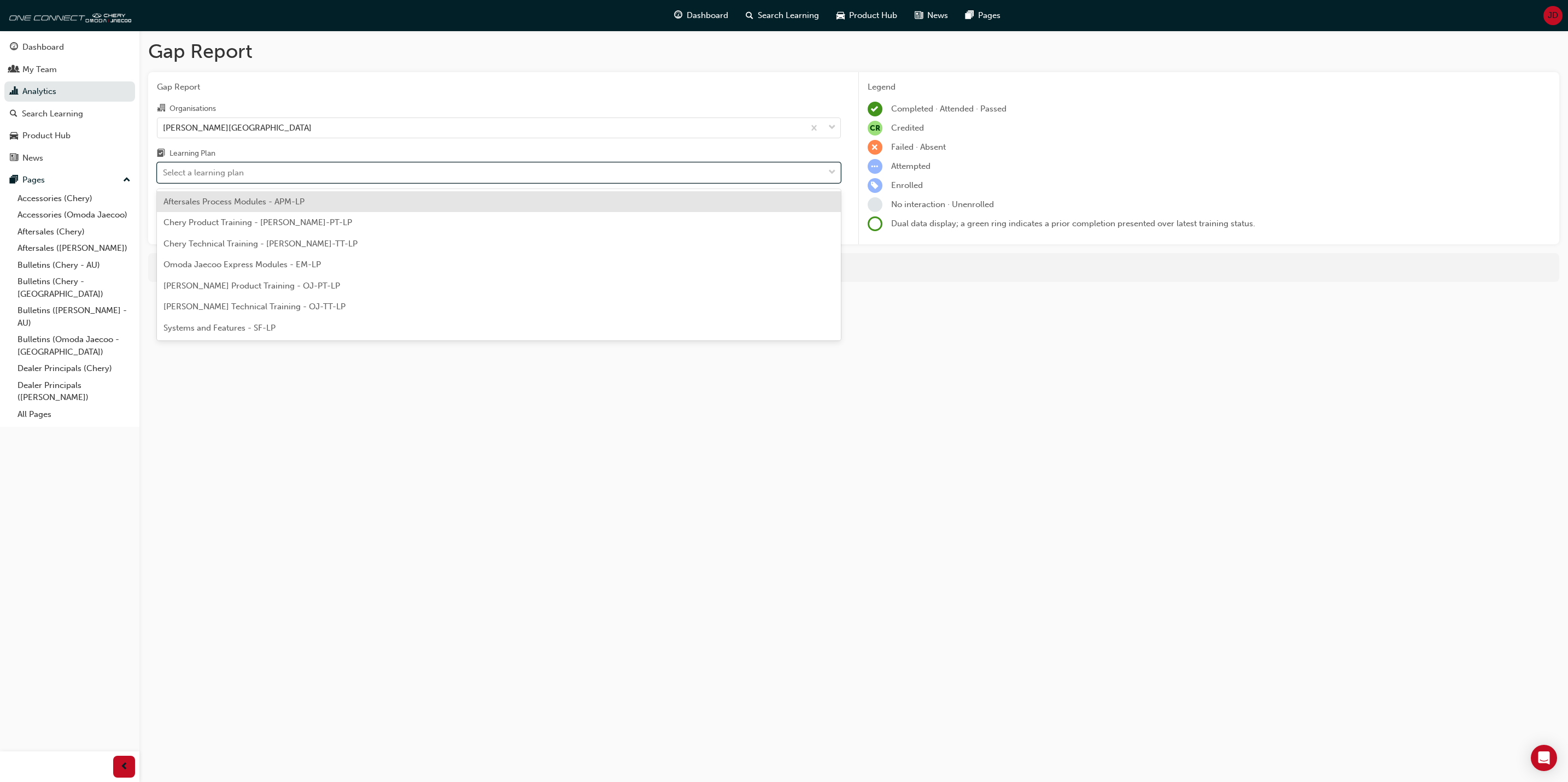
click at [829, 172] on span "down-icon" at bounding box center [832, 173] width 8 height 14
click at [164, 172] on input "Learning Plan option Aftersales Process Modules - APM-LP focused, 1 of 7. 7 res…" at bounding box center [163, 172] width 1 height 9
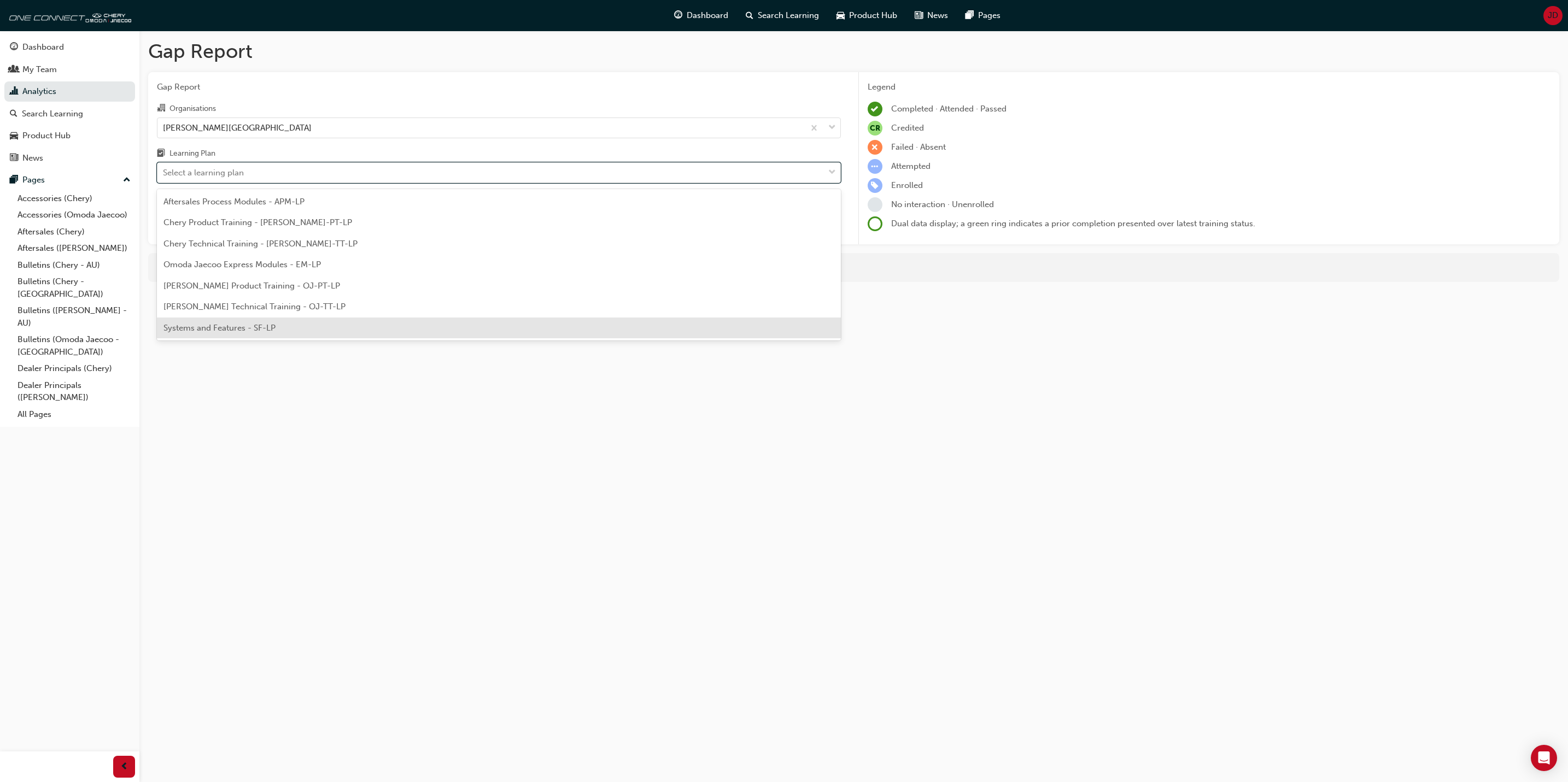
click at [279, 320] on div "Systems and Features - SF-LP" at bounding box center [499, 328] width 684 height 22
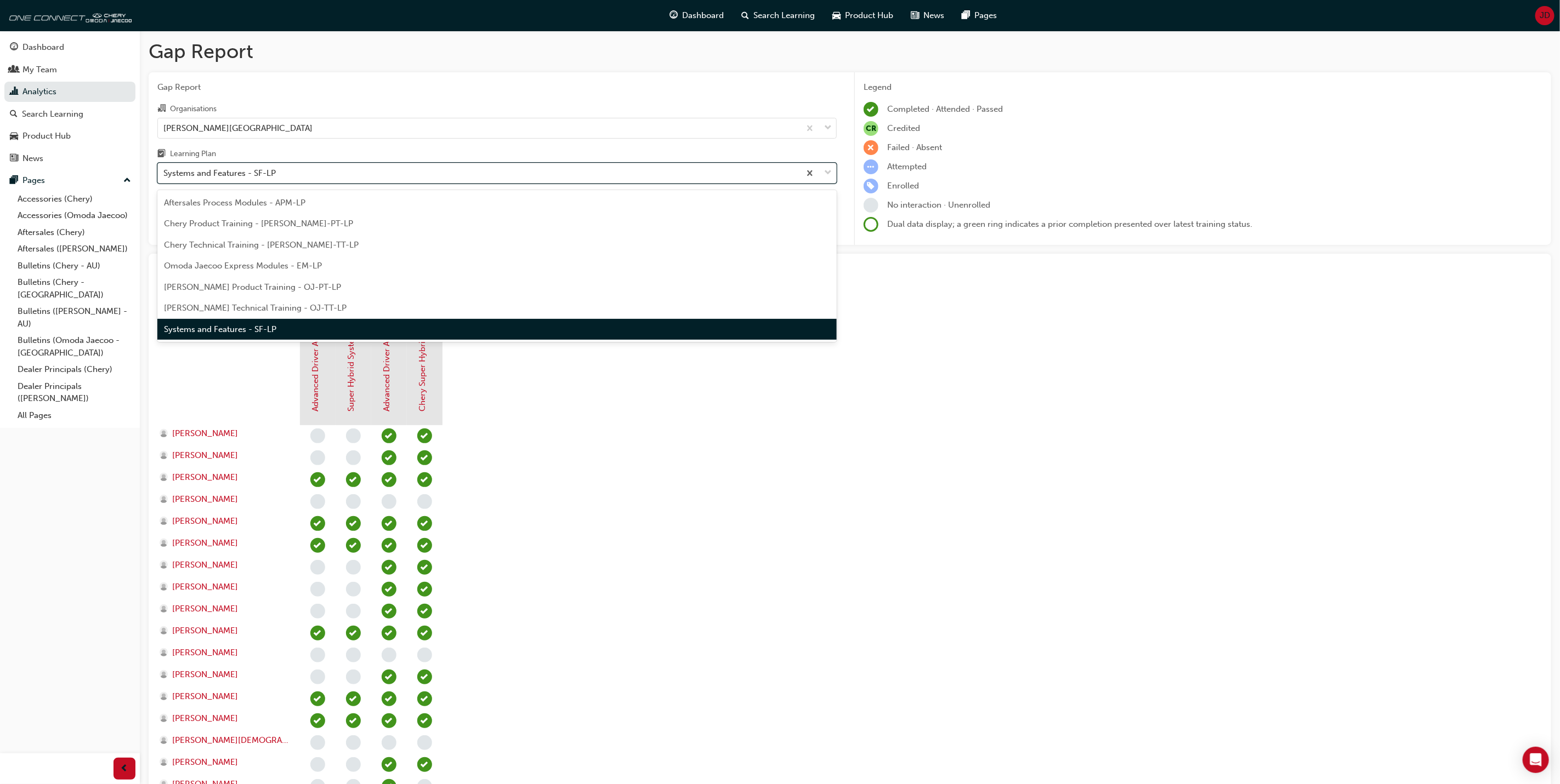
click at [828, 173] on span "down-icon" at bounding box center [828, 173] width 8 height 14
click at [165, 173] on input "Learning Plan option Systems and Features - SF-LP, selected. option Systems and…" at bounding box center [164, 172] width 1 height 9
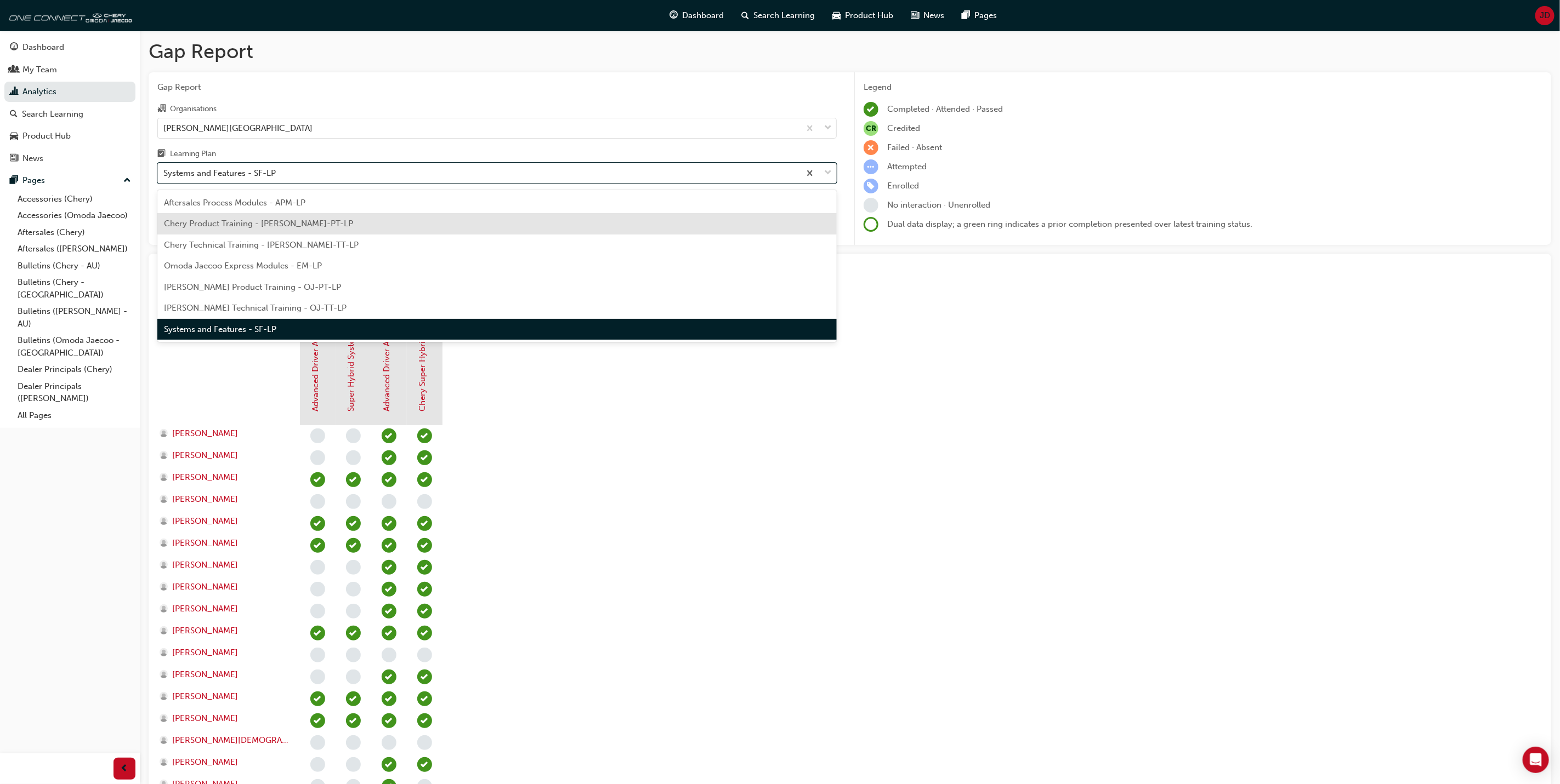
click at [285, 221] on span "Chery Product Training - CHAU-PT-LP" at bounding box center [258, 224] width 189 height 10
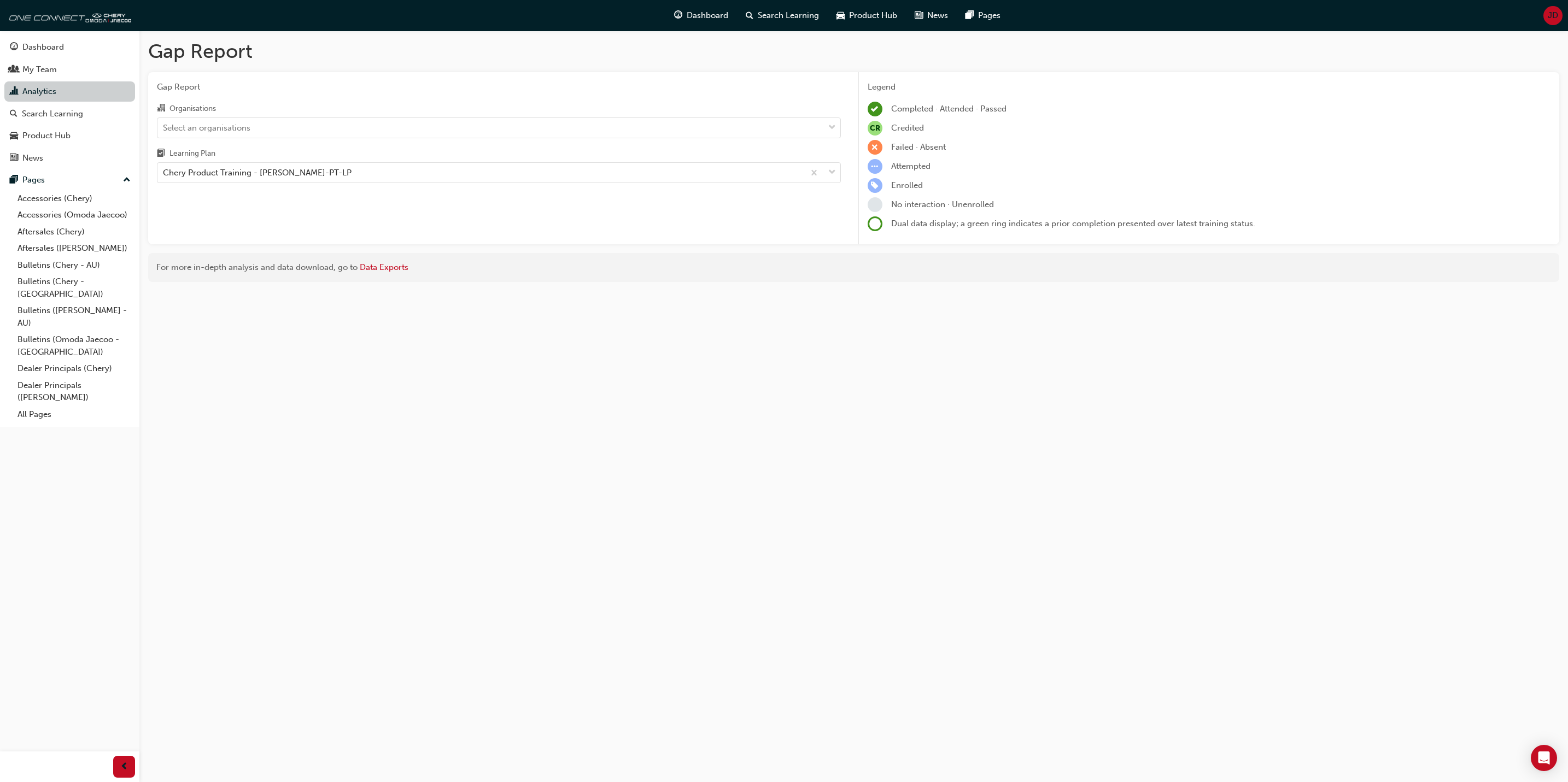
click at [42, 87] on link "Analytics" at bounding box center [69, 91] width 131 height 21
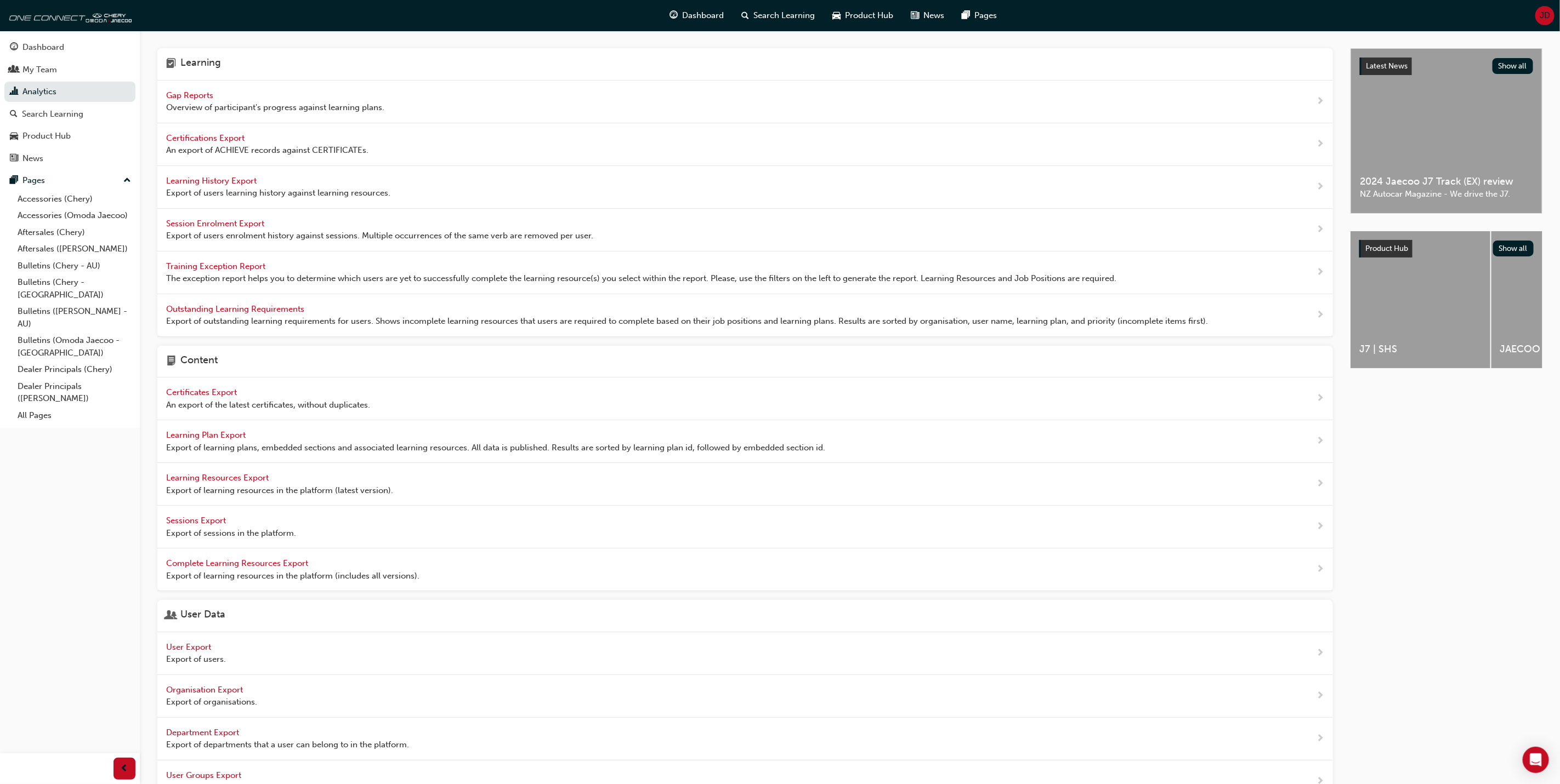
click at [216, 177] on span "Learning History Export" at bounding box center [213, 181] width 93 height 10
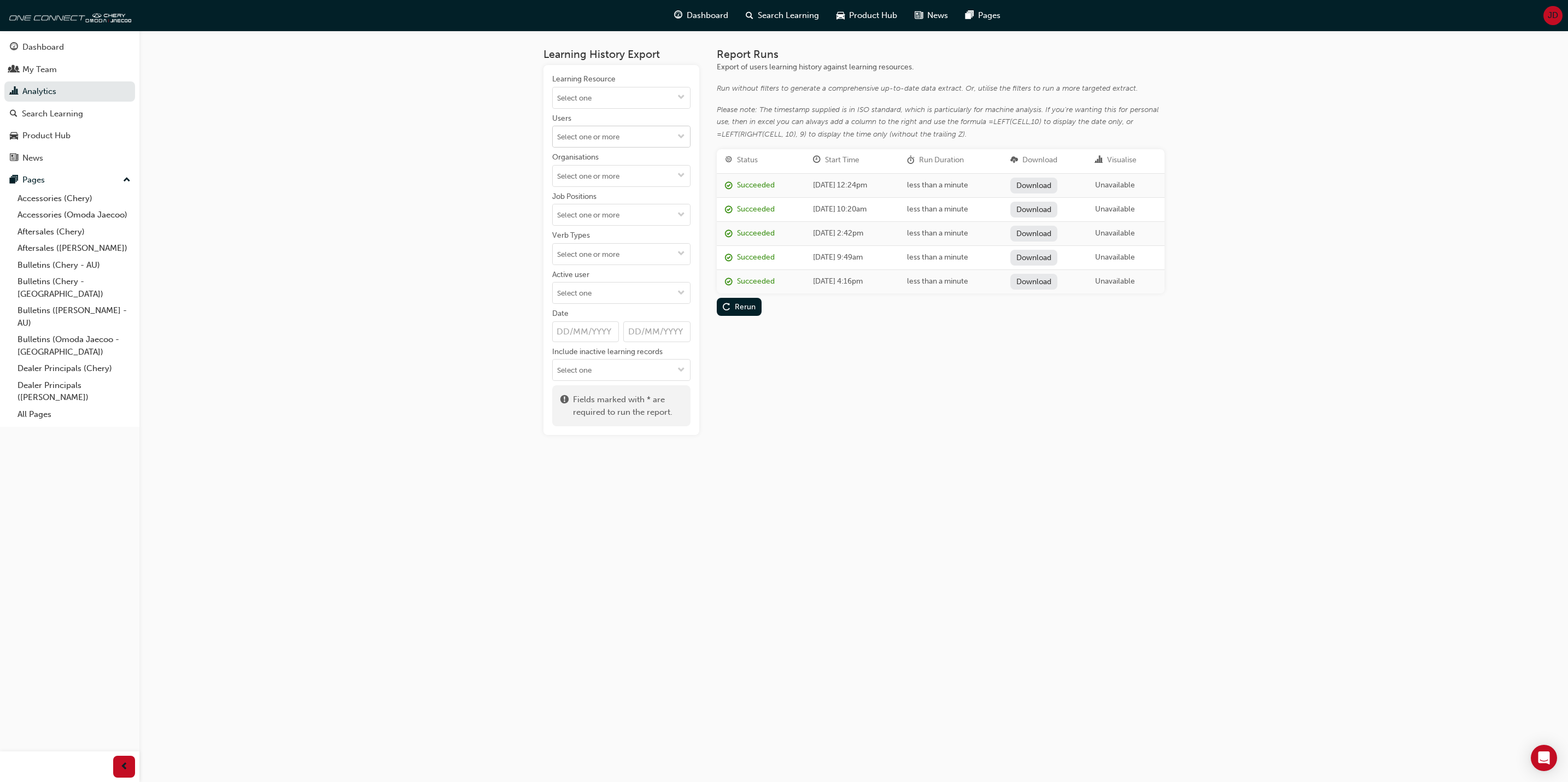
click at [636, 144] on input "Users" at bounding box center [622, 137] width 138 height 21
type input "Gorial"
click at [602, 158] on li "Jennifer Gorial" at bounding box center [621, 157] width 139 height 21
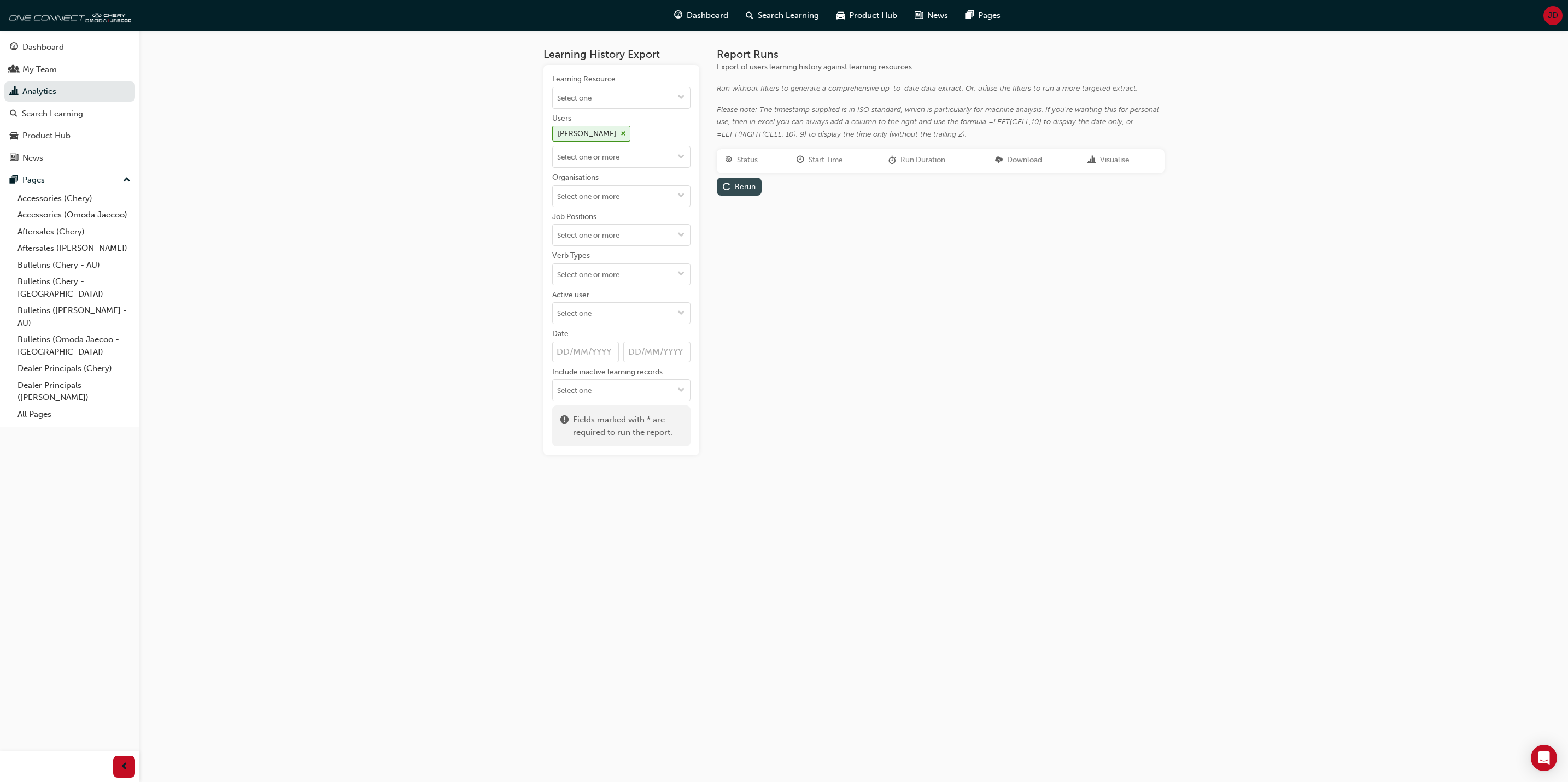
click at [749, 184] on div "Rerun" at bounding box center [745, 186] width 21 height 9
click at [1050, 186] on link "Download" at bounding box center [1033, 186] width 47 height 16
click at [1547, 10] on span "JD" at bounding box center [1552, 15] width 11 height 13
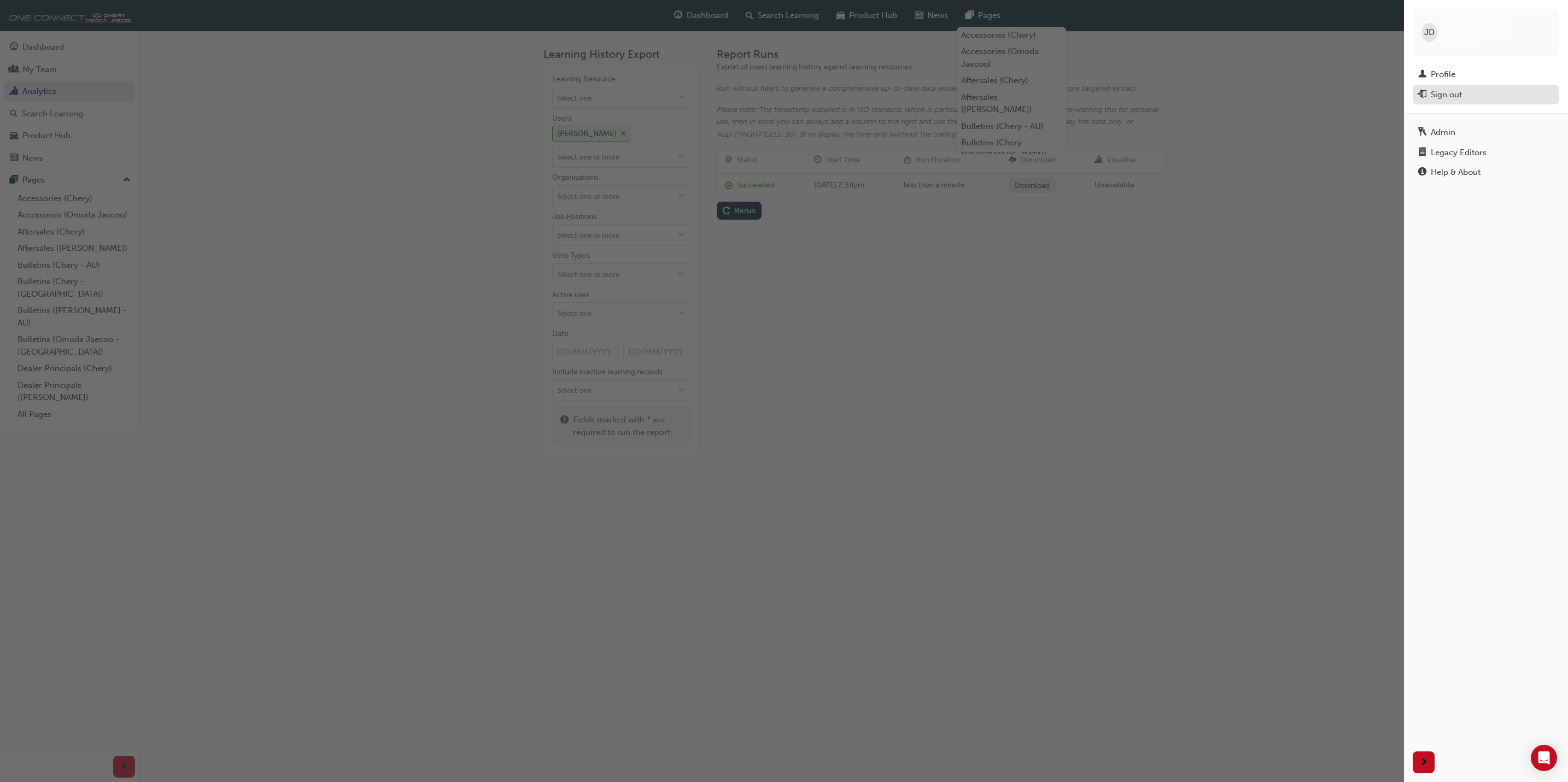
click at [1460, 88] on div "Sign out" at bounding box center [1446, 94] width 31 height 13
